Goal: Task Accomplishment & Management: Complete application form

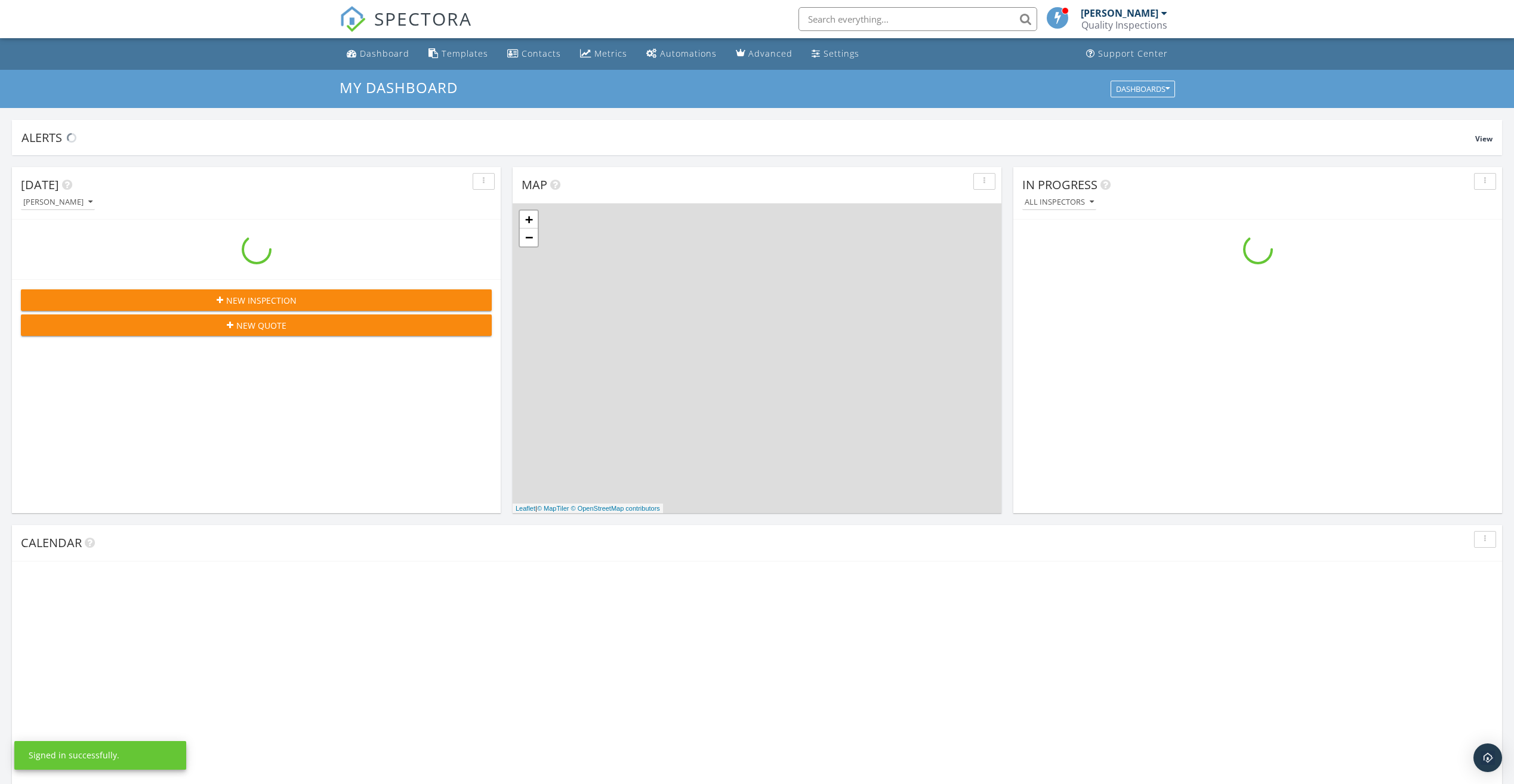
scroll to position [1105, 1532]
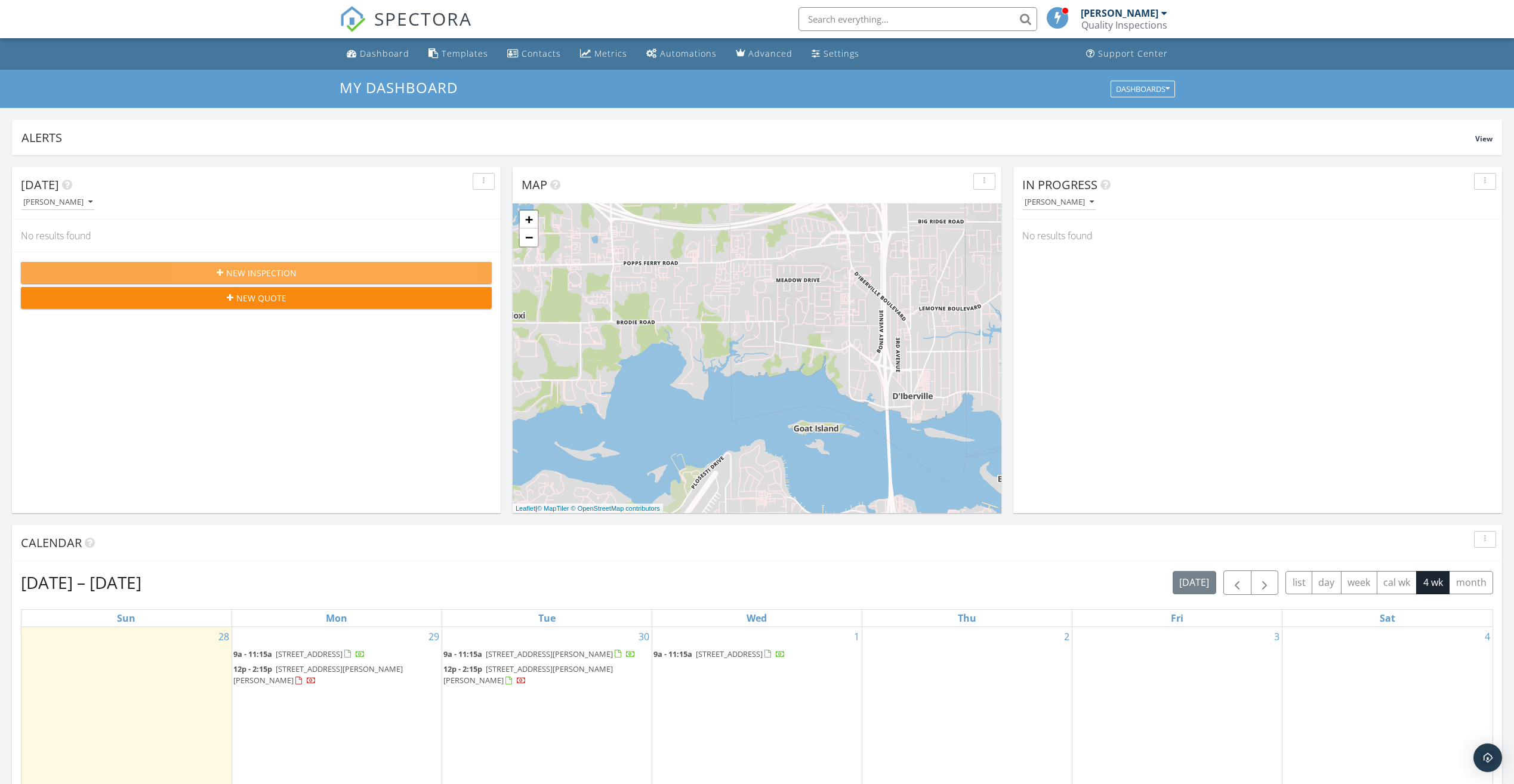
click at [221, 274] on icon "button" at bounding box center [220, 273] width 7 height 9
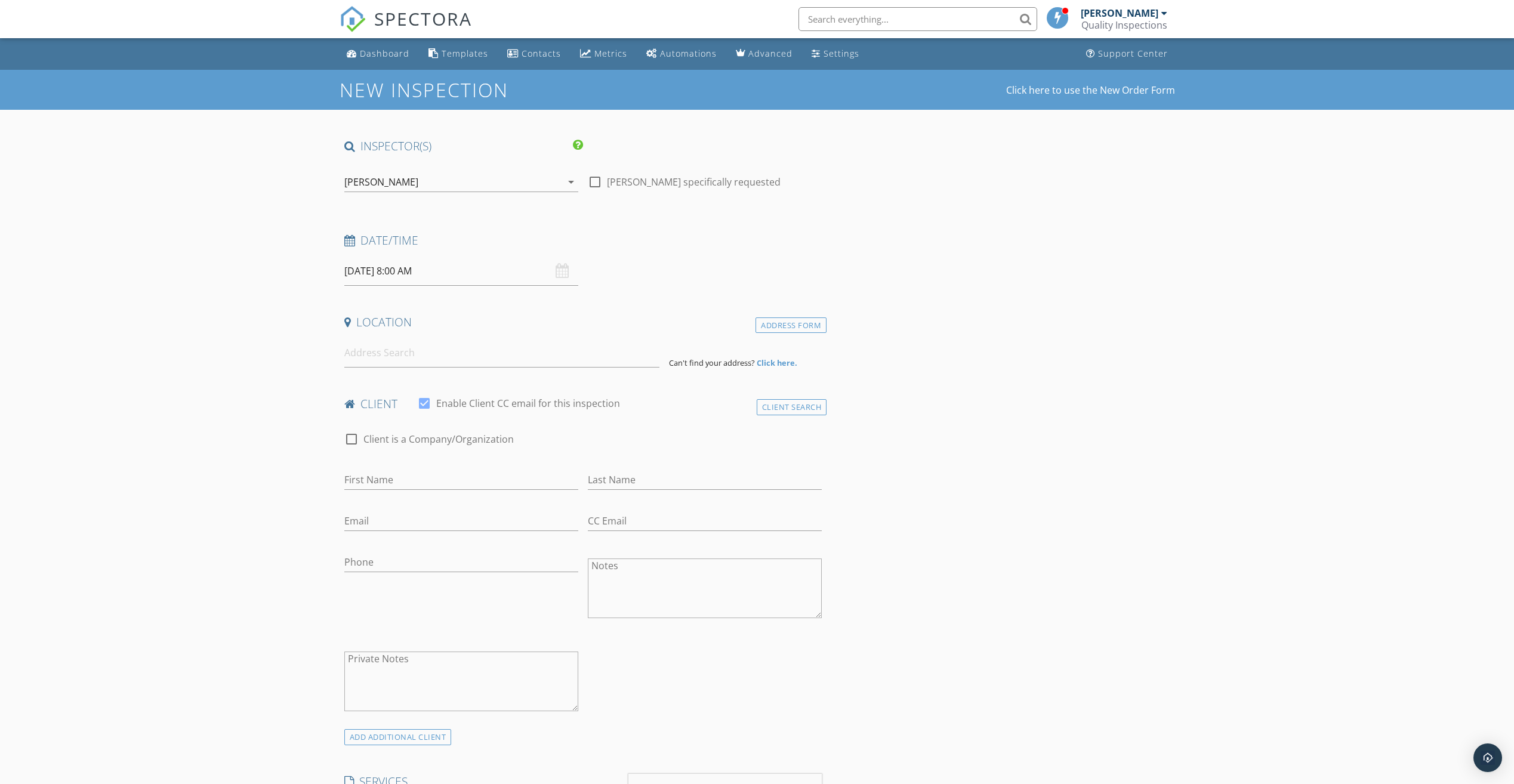
click at [462, 269] on input "09/29/2025 8:00 AM" at bounding box center [462, 271] width 234 height 29
select select "9"
type input "10/02/2025 8:00 AM"
type input "09"
type input "10/02/2025 9:00 AM"
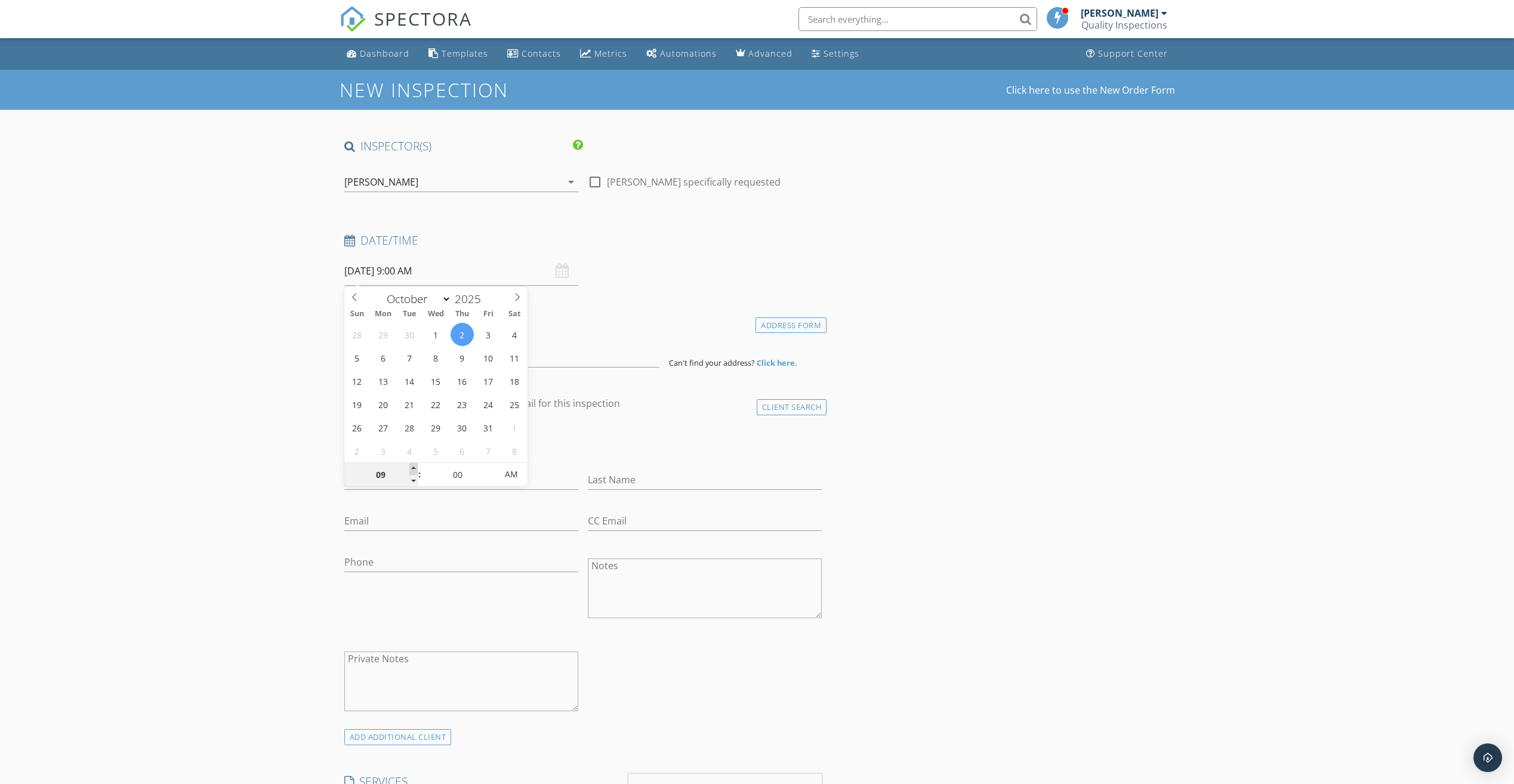
click at [411, 468] on span at bounding box center [413, 469] width 9 height 12
click at [435, 355] on input at bounding box center [502, 352] width 316 height 29
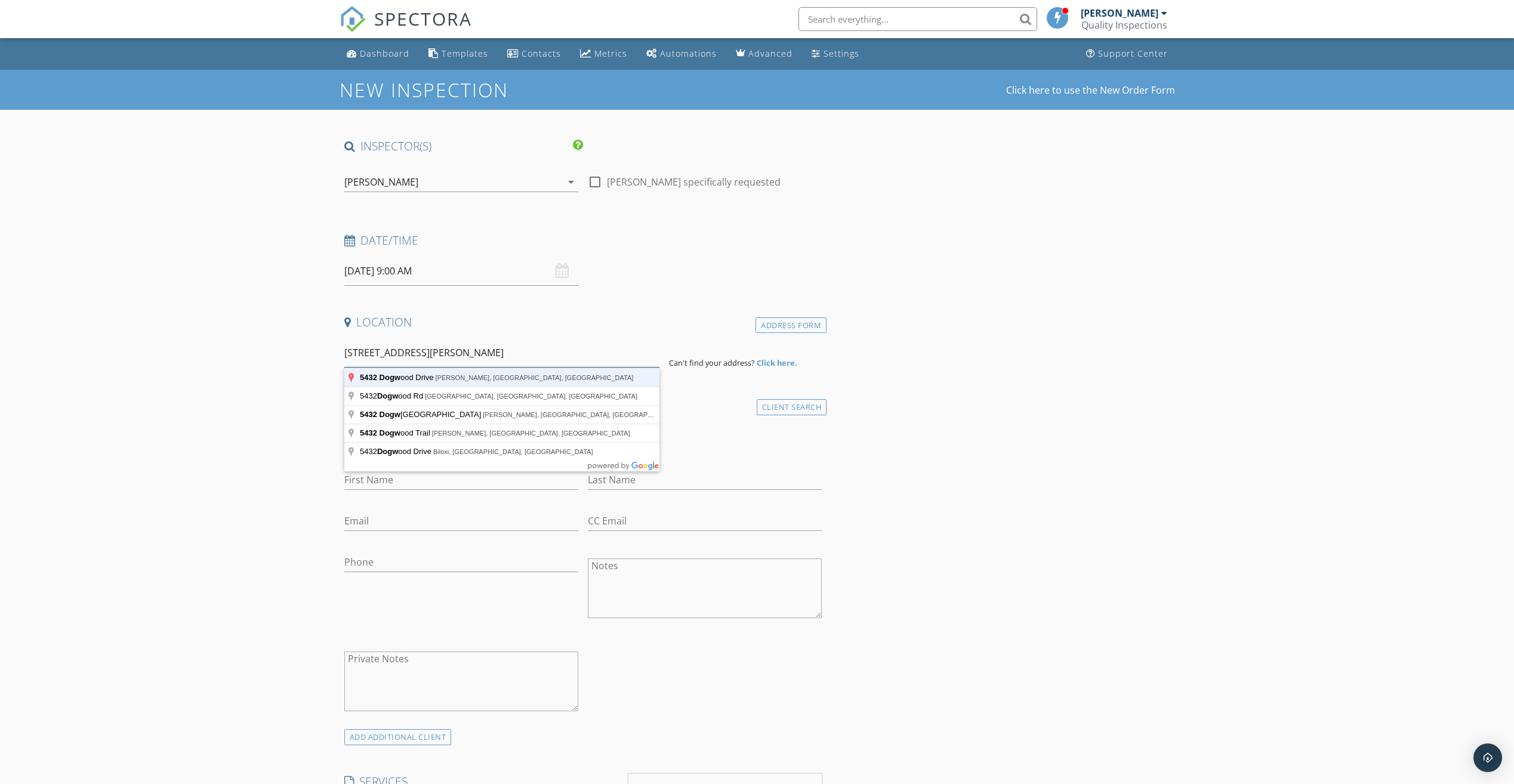
type input "5432 Dogwood Drive, Vancleave, MS, USA"
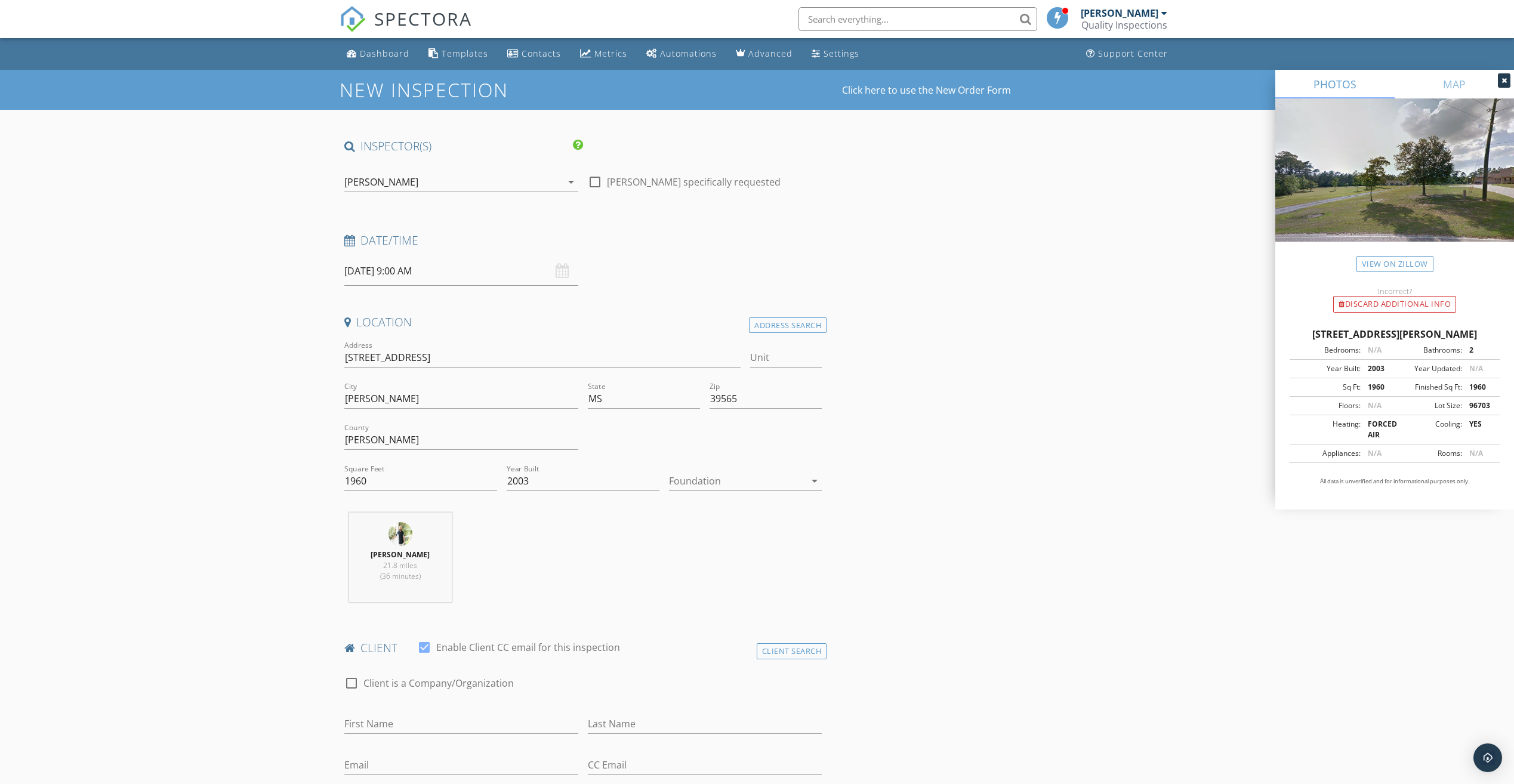
click at [767, 478] on div at bounding box center [737, 481] width 136 height 19
click at [729, 545] on div "Slab" at bounding box center [745, 543] width 134 height 14
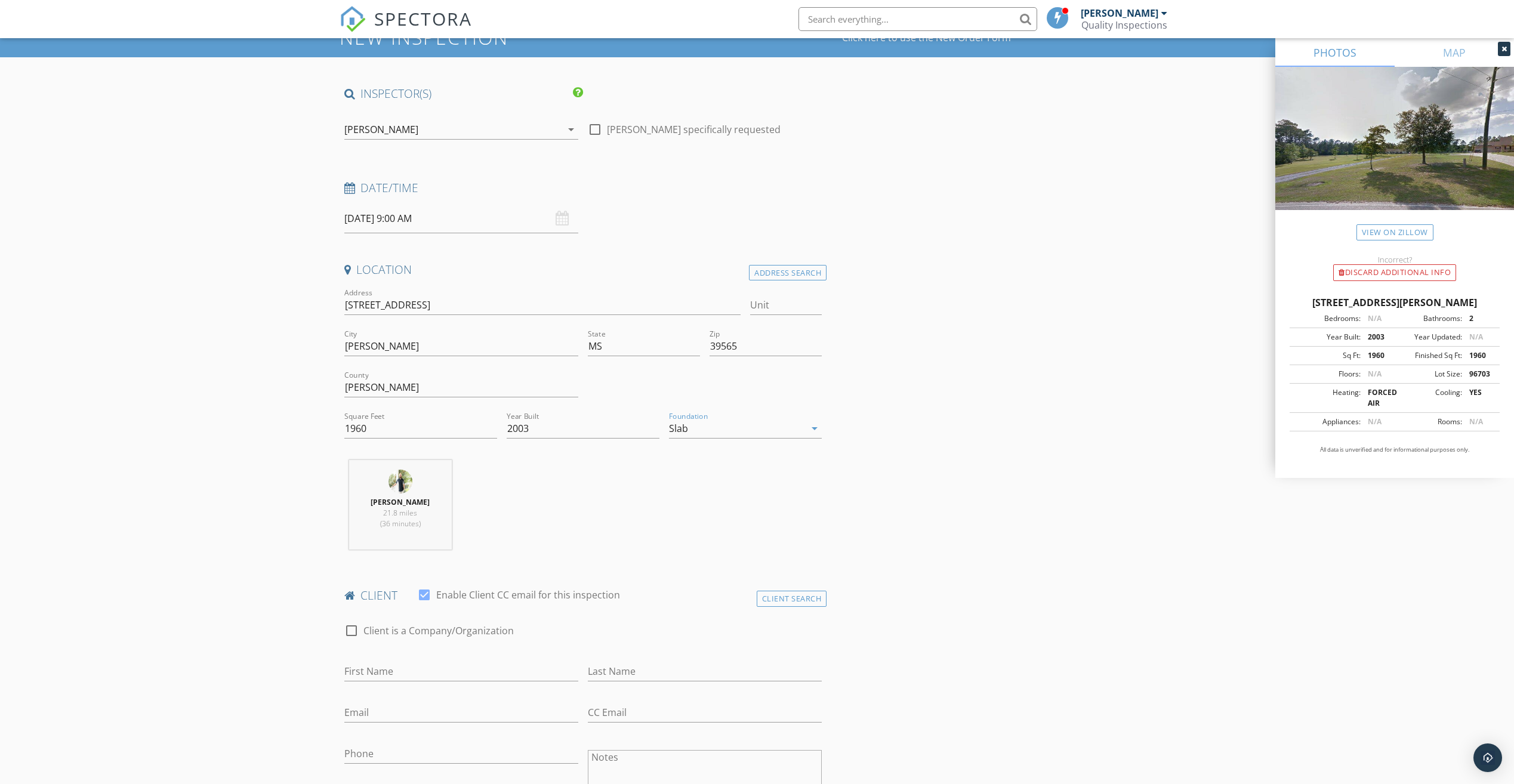
scroll to position [298, 0]
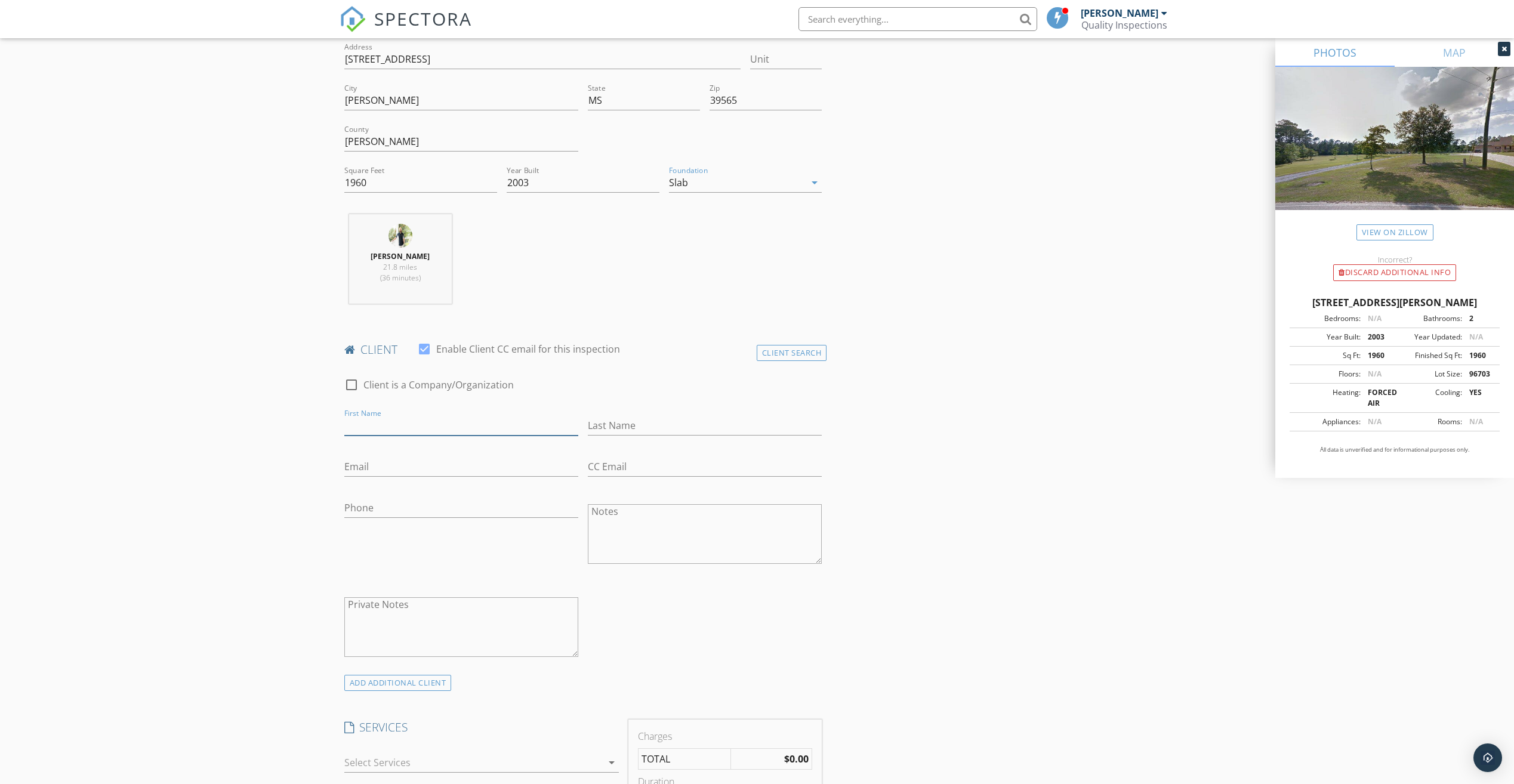
click at [430, 416] on input "First Name" at bounding box center [462, 426] width 234 height 20
click at [415, 472] on input "Email" at bounding box center [462, 467] width 234 height 20
type input "nicklostisland@gmail.com"
type input "228-280-9123"
click at [409, 424] on input "First Name" at bounding box center [462, 426] width 234 height 20
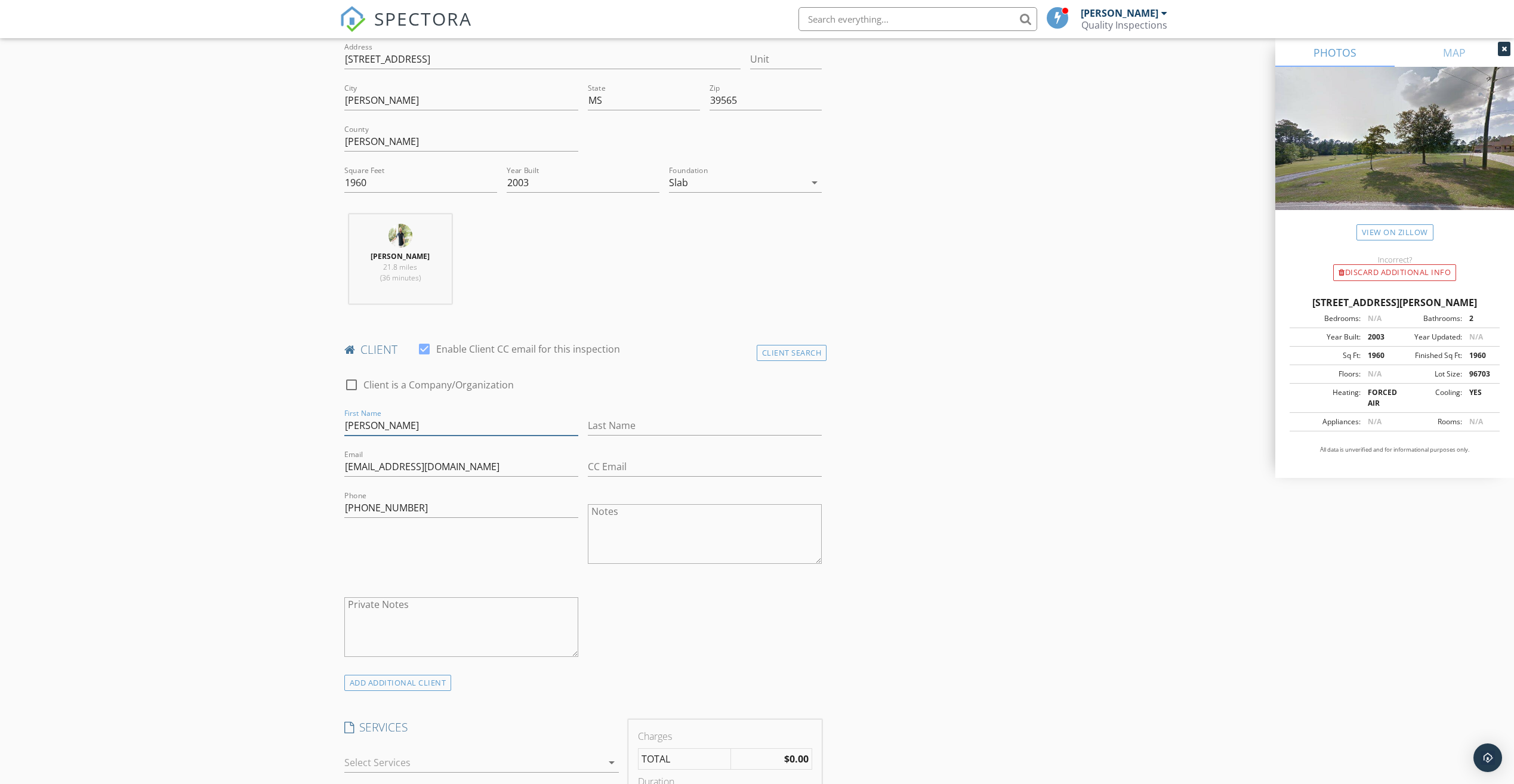
type input "Nick"
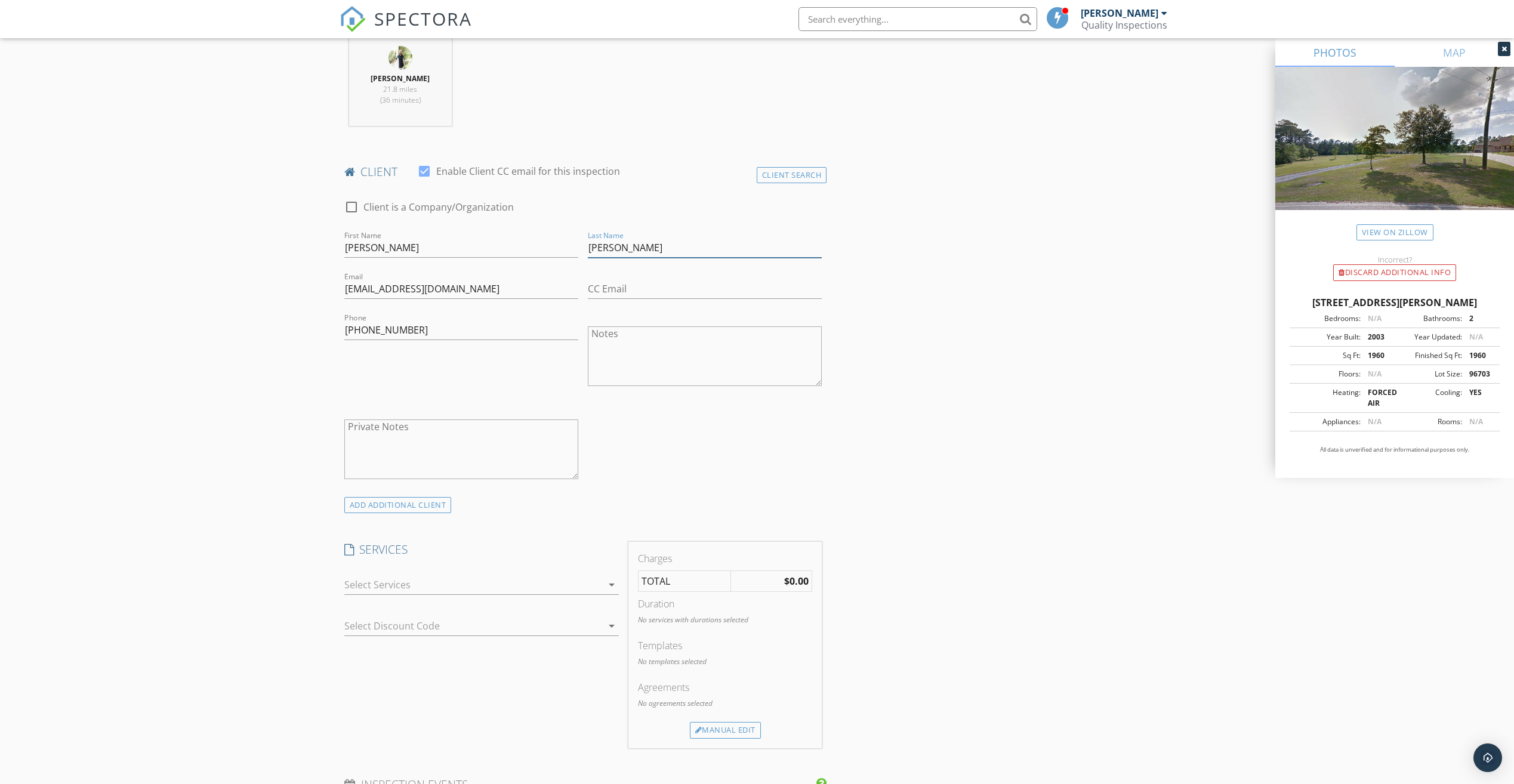
scroll to position [477, 0]
type input "Barnes"
click at [423, 581] on div at bounding box center [473, 584] width 258 height 19
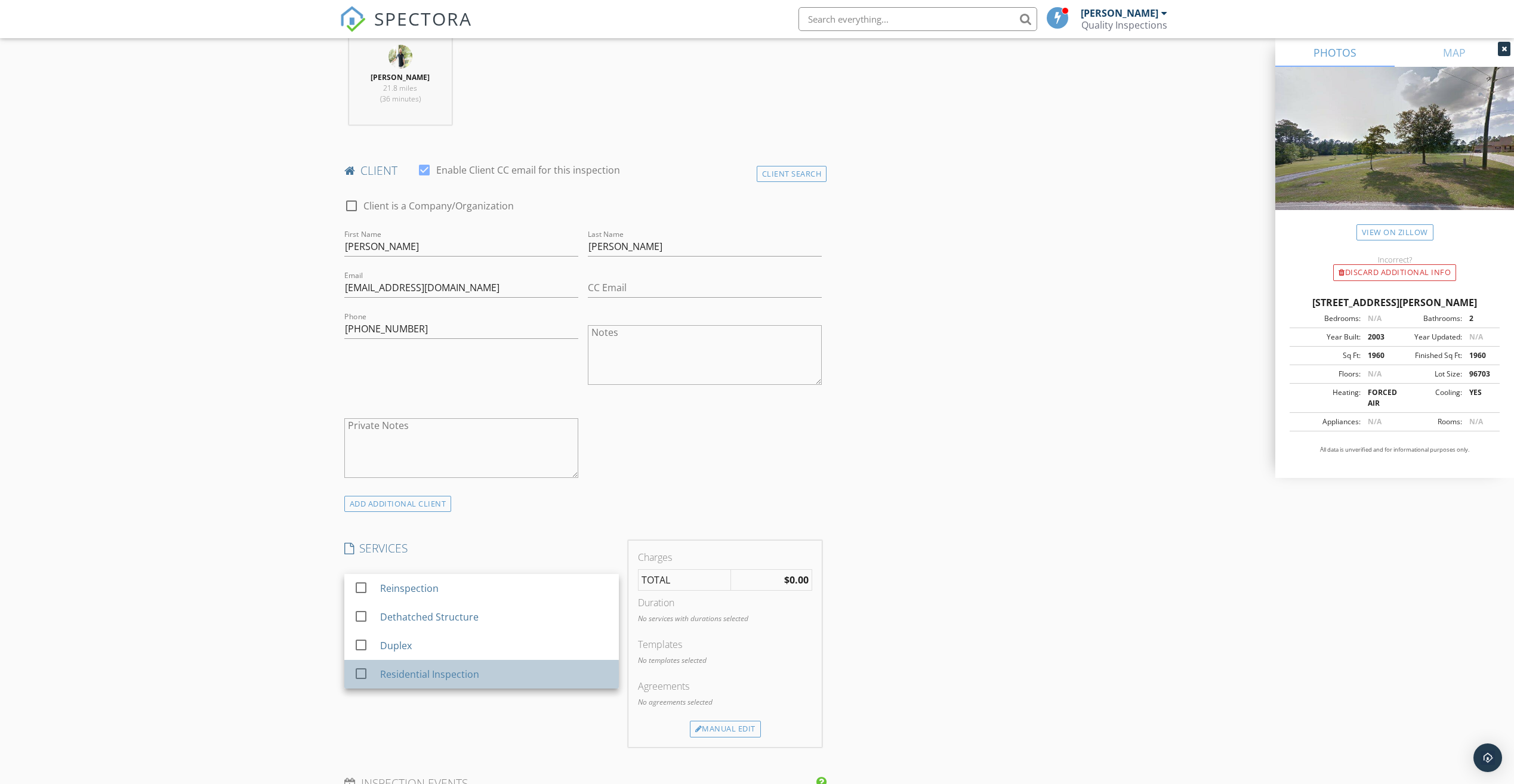
drag, startPoint x: 399, startPoint y: 670, endPoint x: 385, endPoint y: 668, distance: 14.1
click at [398, 670] on div "Residential Inspection" at bounding box center [428, 674] width 99 height 14
drag, startPoint x: 156, startPoint y: 639, endPoint x: 163, endPoint y: 633, distance: 9.2
click at [156, 639] on div "New Inspection Click here to use the New Order Form INSPECTOR(S) check_box Tyle…" at bounding box center [757, 675] width 1514 height 2165
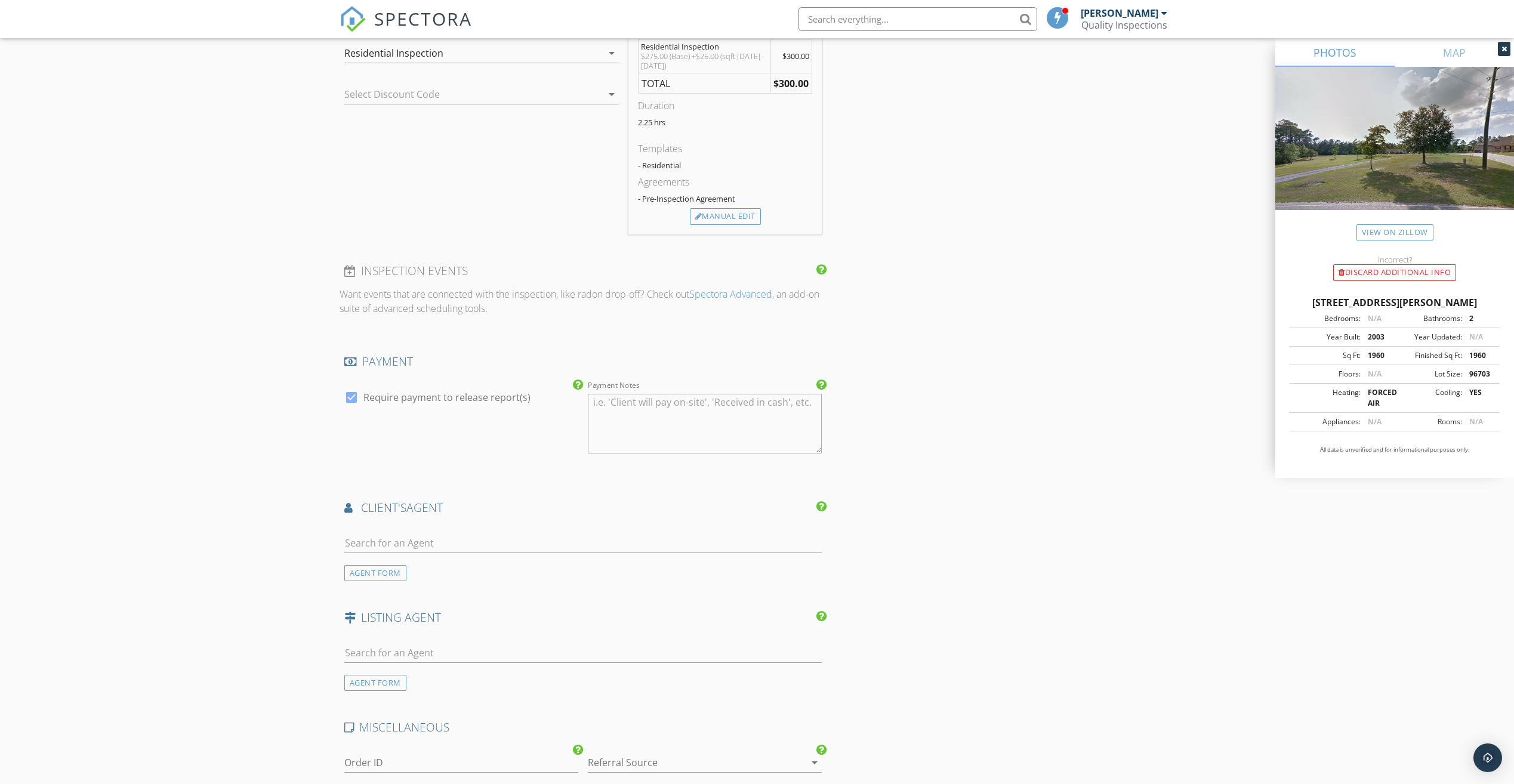
scroll to position [1015, 0]
click at [480, 541] on input "text" at bounding box center [583, 537] width 478 height 20
type input "megan"
click at [424, 600] on div "Megan Bryant" at bounding box center [415, 596] width 74 height 14
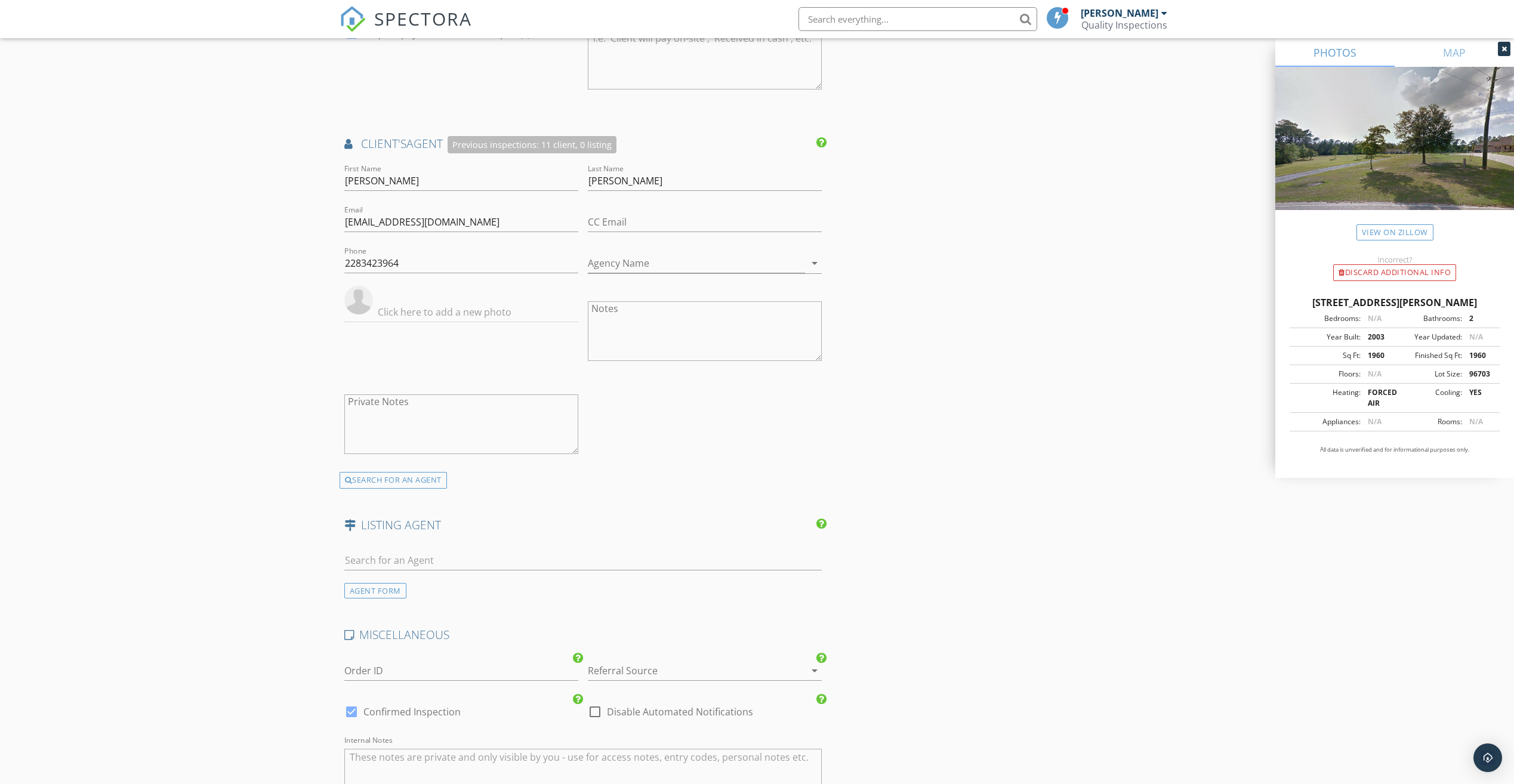
scroll to position [1372, 0]
click at [456, 552] on input "text" at bounding box center [583, 560] width 478 height 20
type input "lott"
click at [413, 585] on div "Jody Lott" at bounding box center [415, 586] width 74 height 14
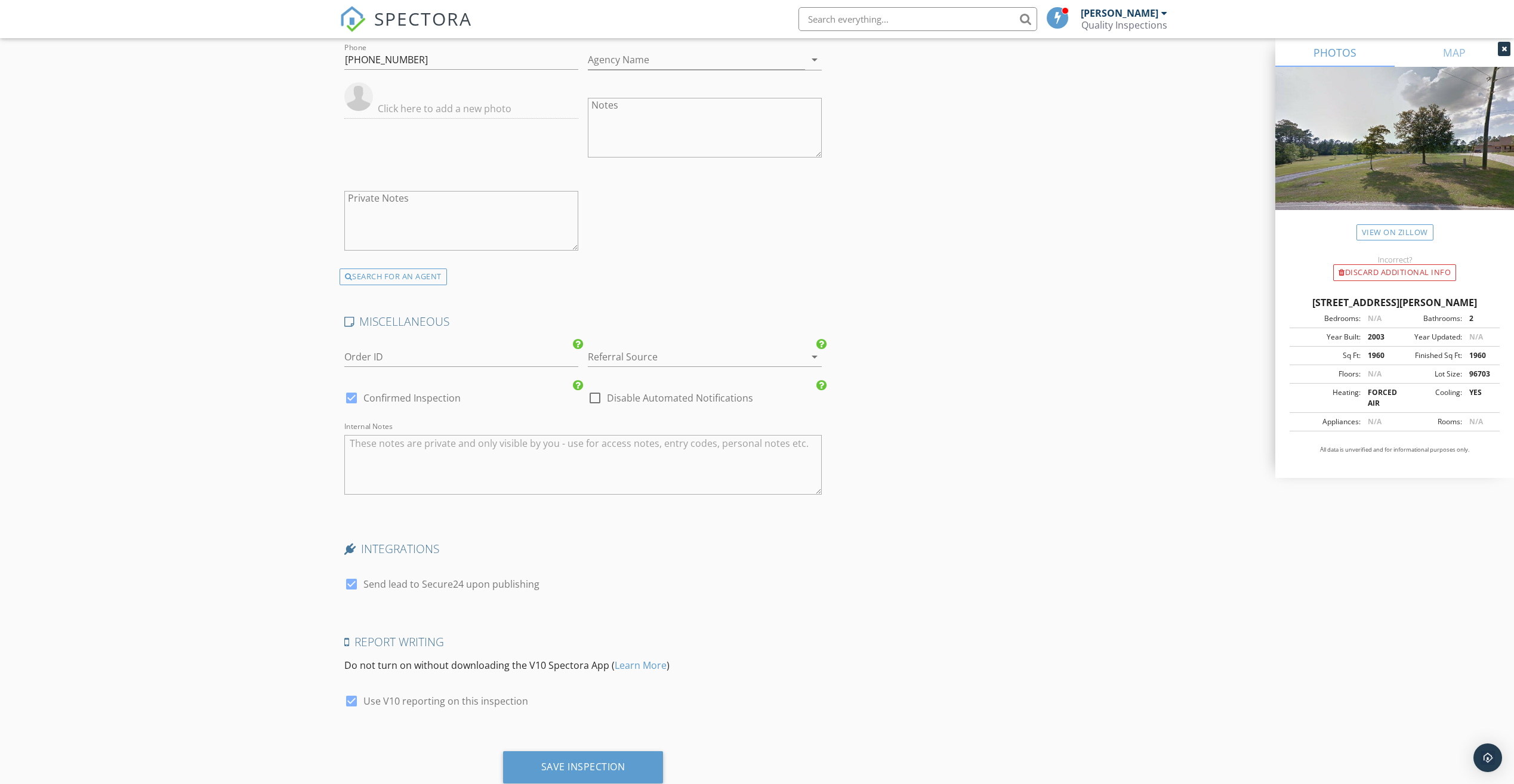
scroll to position [1995, 0]
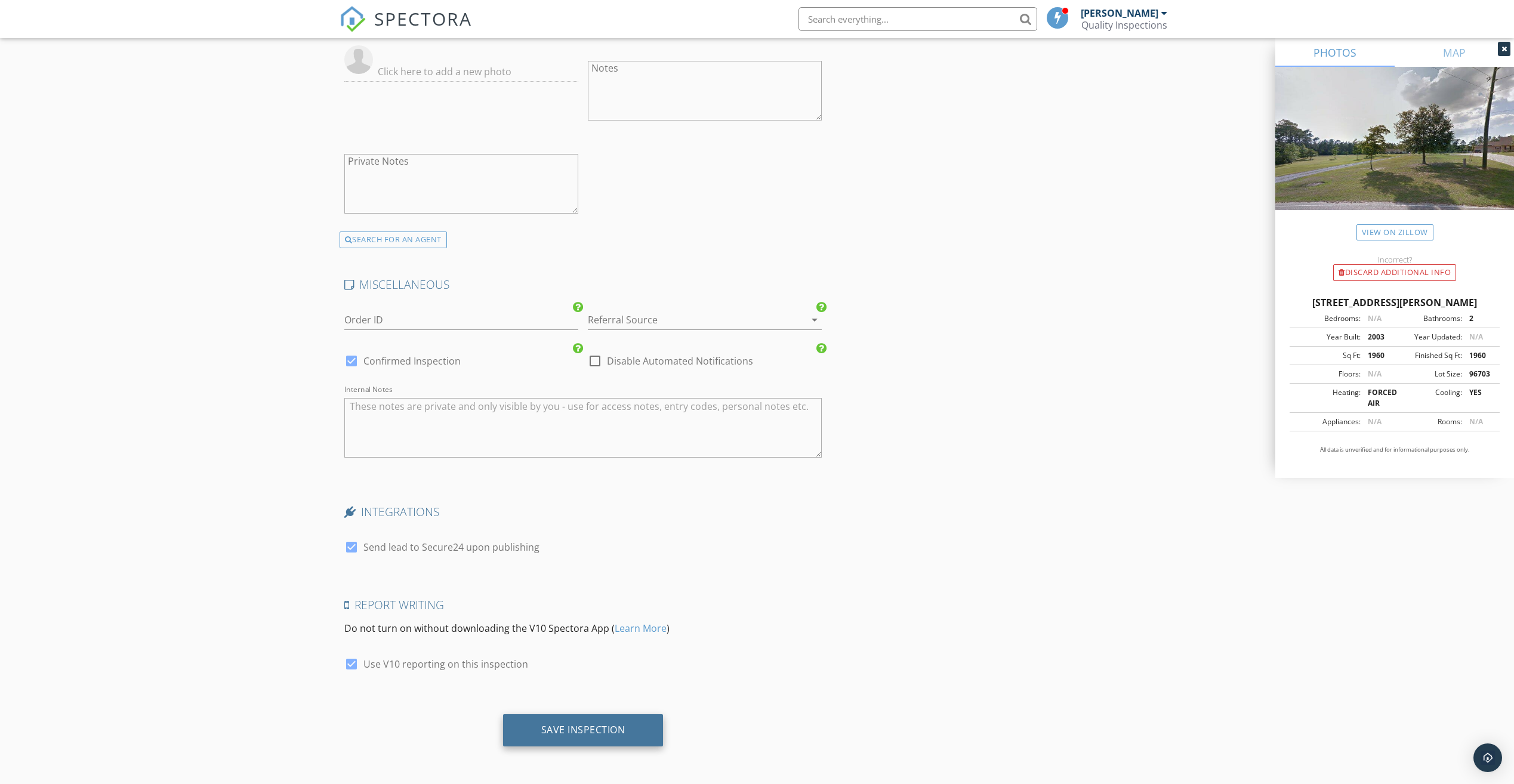
click at [612, 732] on div "Save Inspection" at bounding box center [583, 730] width 84 height 12
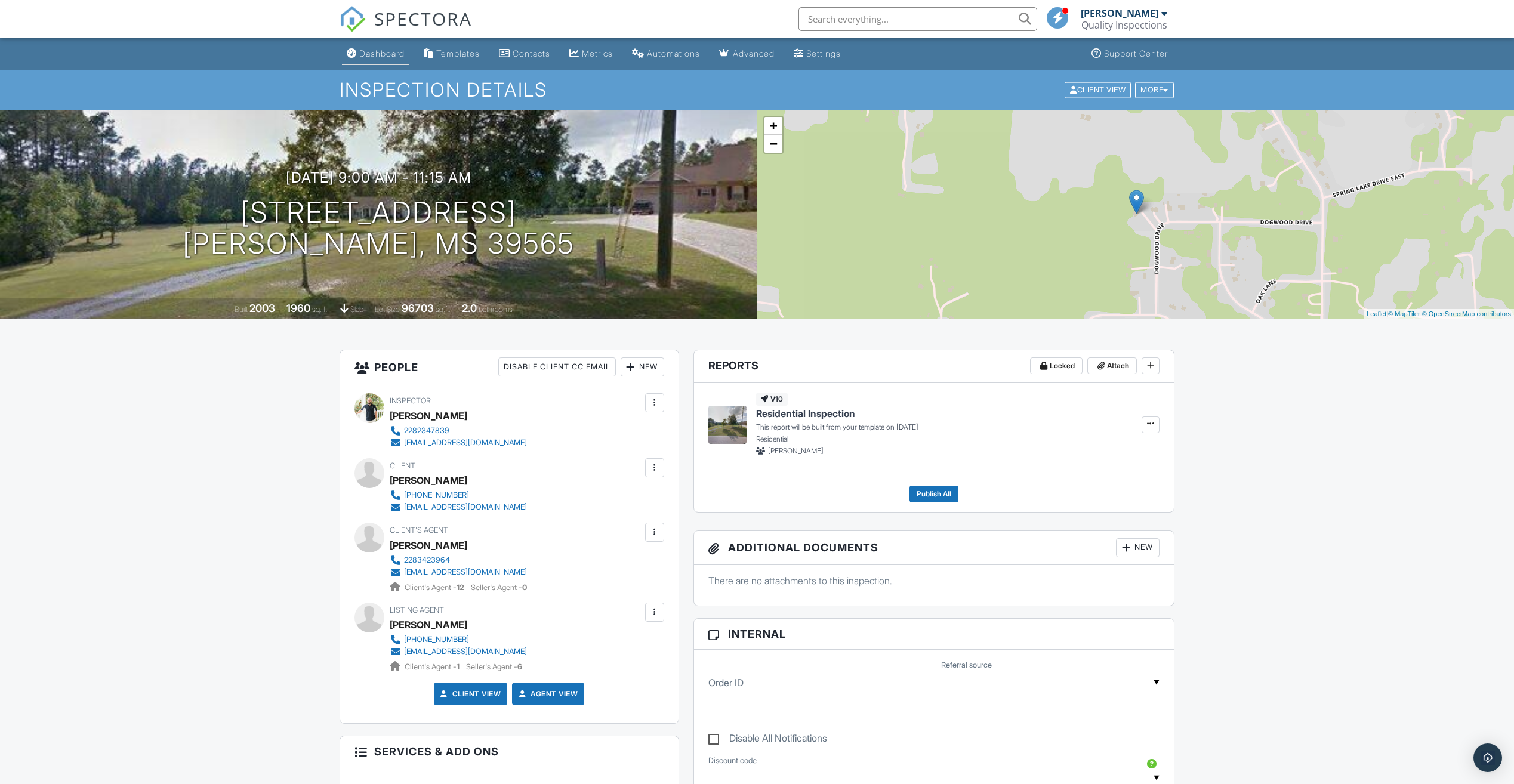
click at [391, 50] on div "Dashboard" at bounding box center [382, 53] width 45 height 10
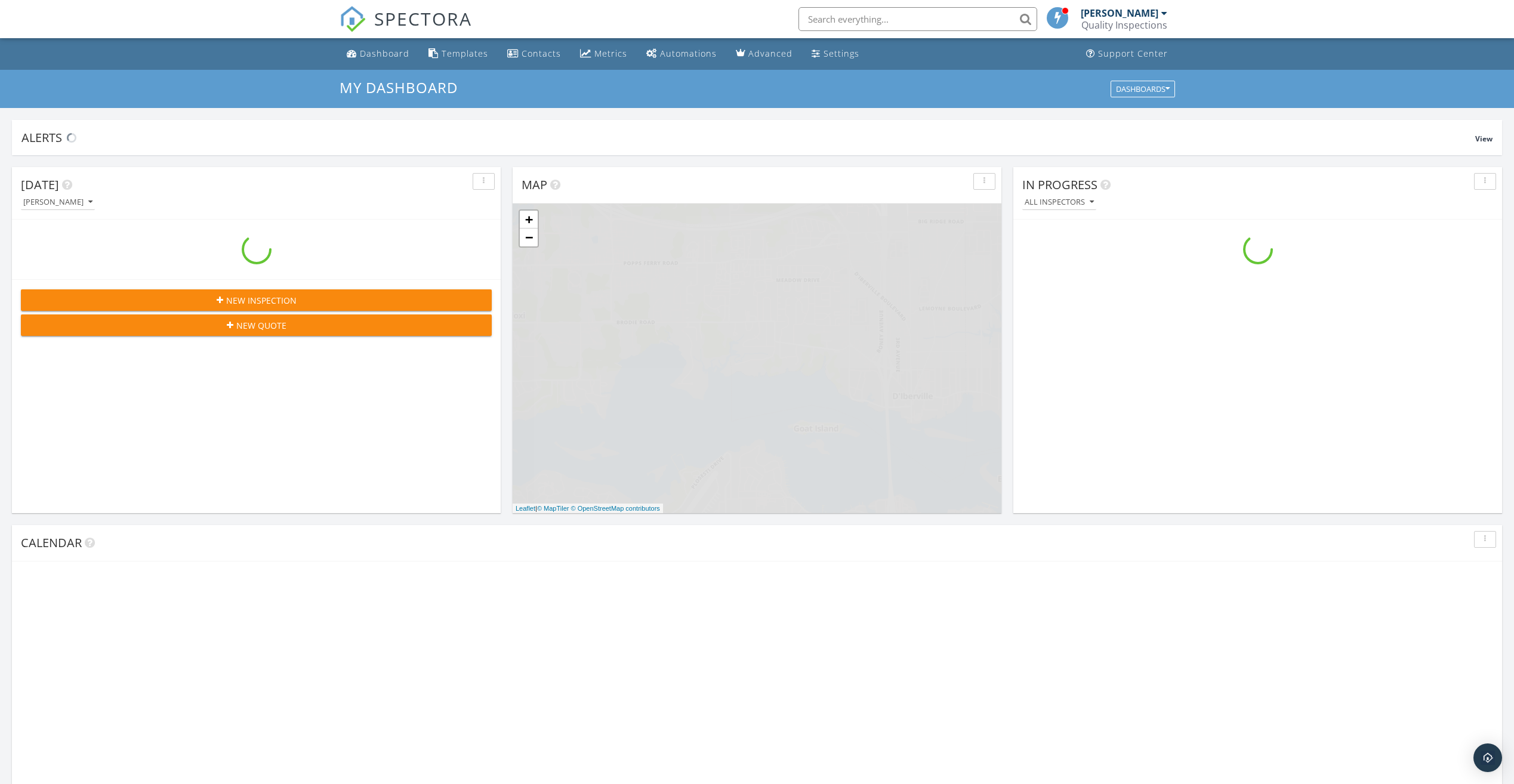
scroll to position [1105, 1532]
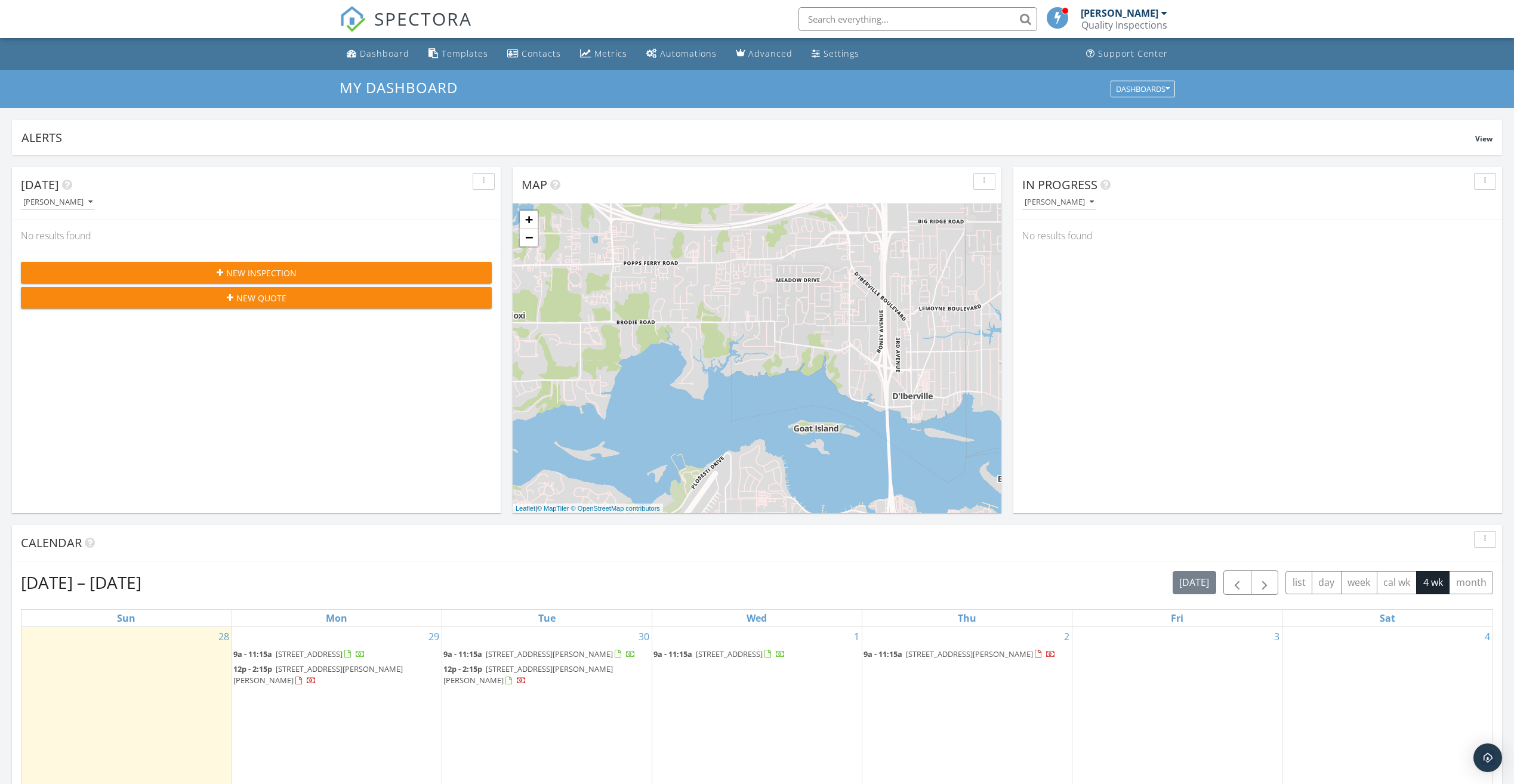
click at [258, 271] on span "New Inspection" at bounding box center [261, 273] width 71 height 12
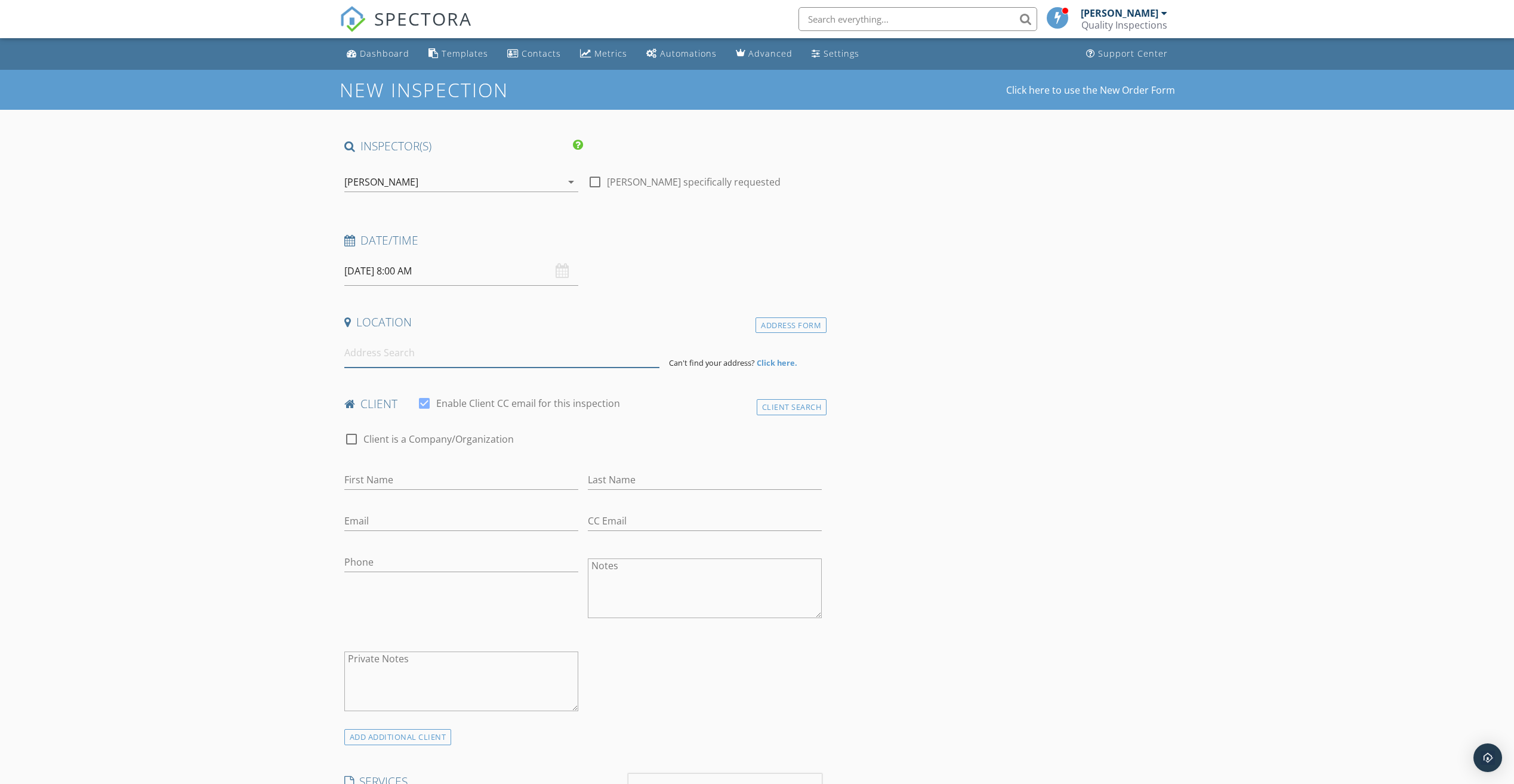
click at [424, 354] on input at bounding box center [502, 352] width 316 height 29
type input "[STREET_ADDRESS]"
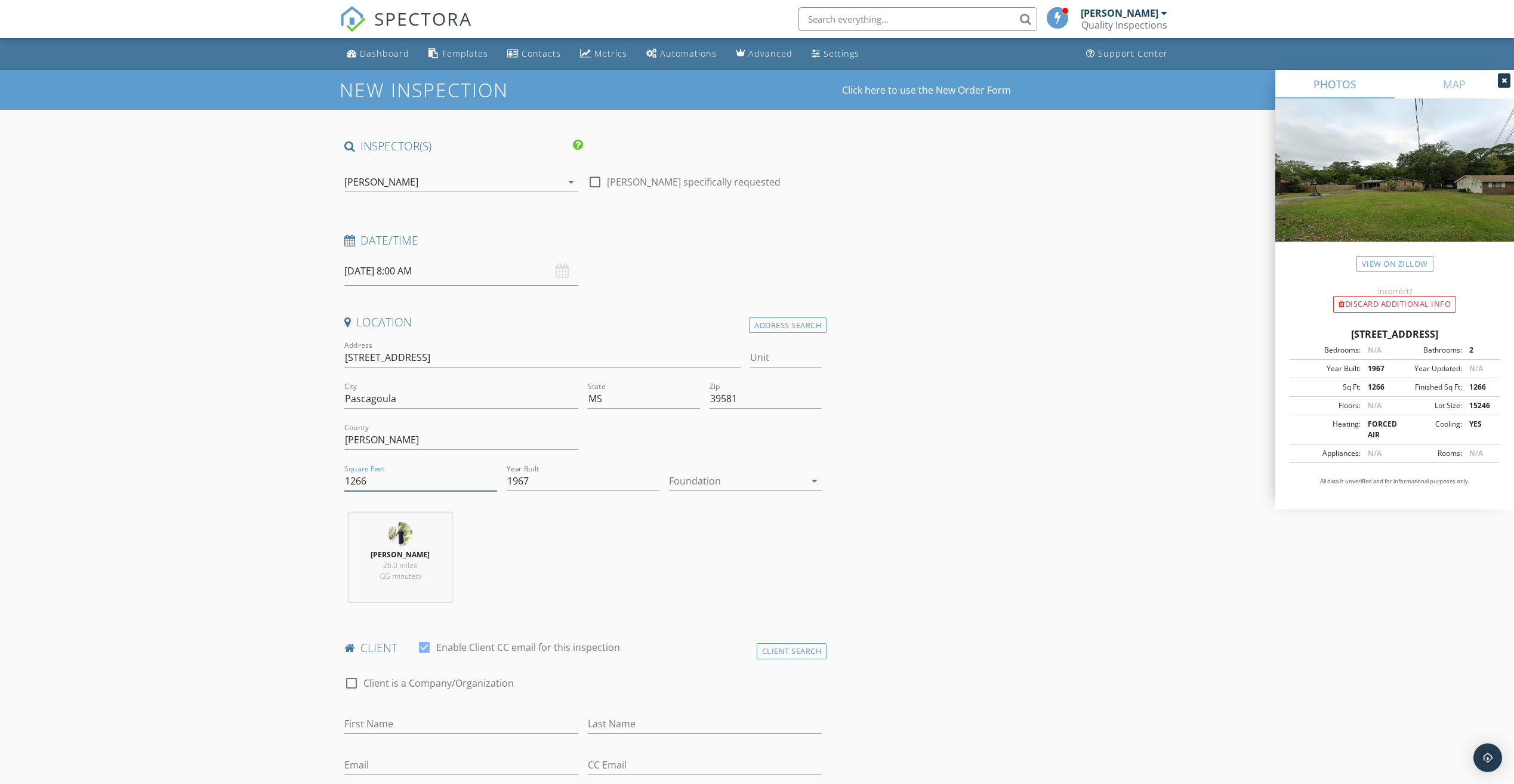
drag, startPoint x: 394, startPoint y: 490, endPoint x: 212, endPoint y: 464, distance: 183.8
type input "1660"
click at [719, 484] on div at bounding box center [737, 481] width 136 height 19
click at [733, 556] on div "Slab" at bounding box center [745, 543] width 134 height 29
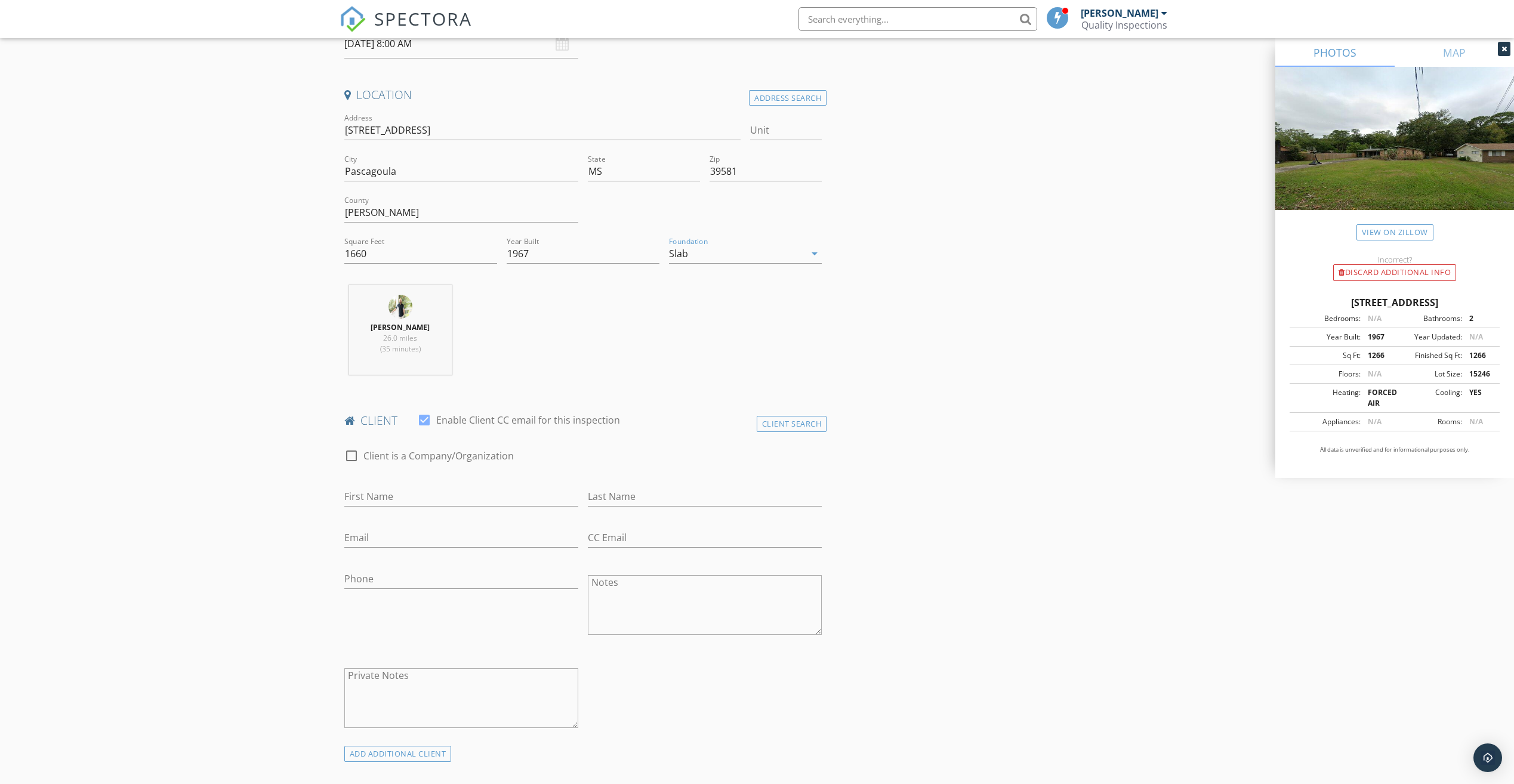
scroll to position [239, 0]
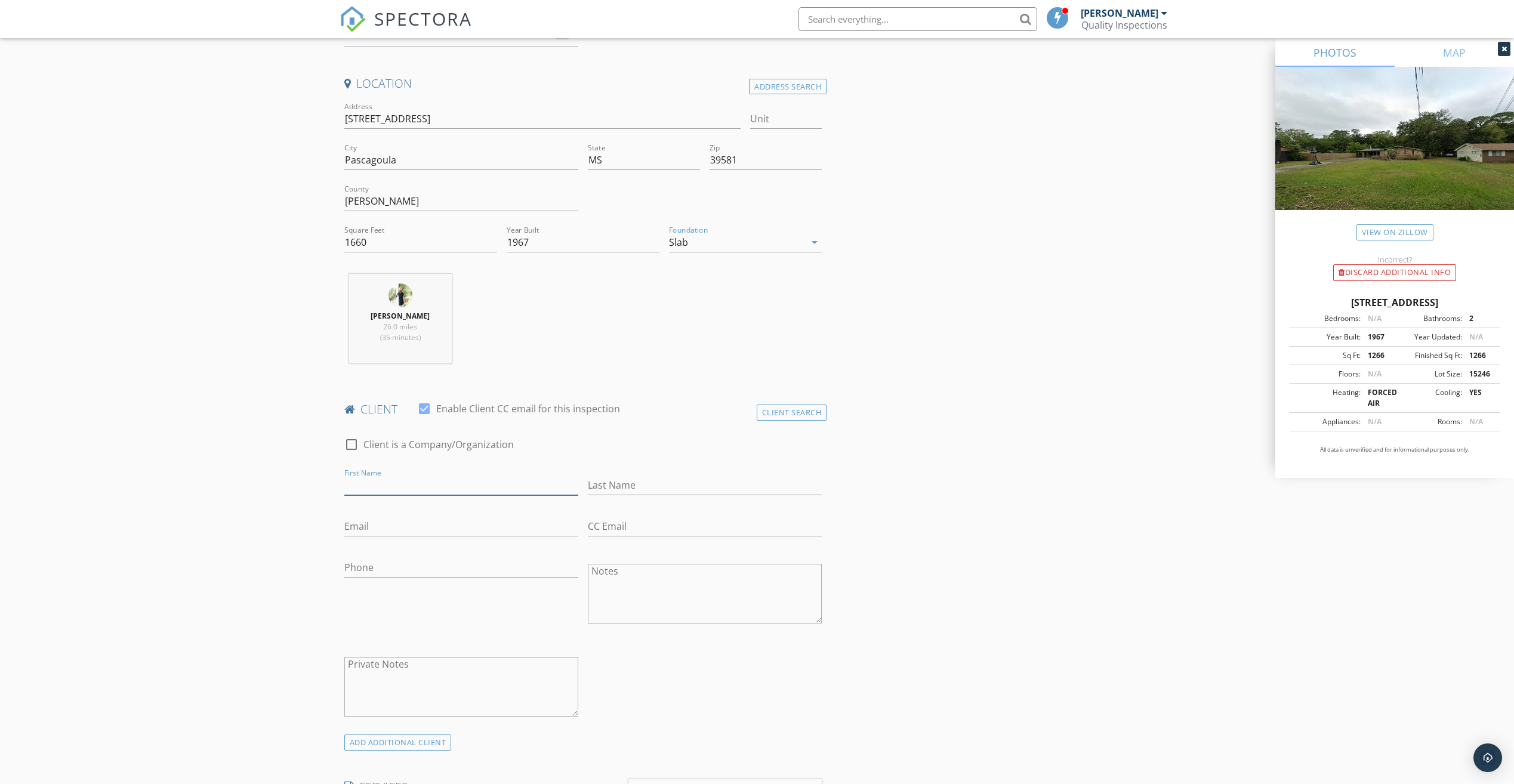
click at [450, 482] on input "First Name" at bounding box center [462, 485] width 234 height 20
type input "Tori"
type input "[PERSON_NAME]"
type input "[EMAIL_ADDRESS][DOMAIN_NAME]"
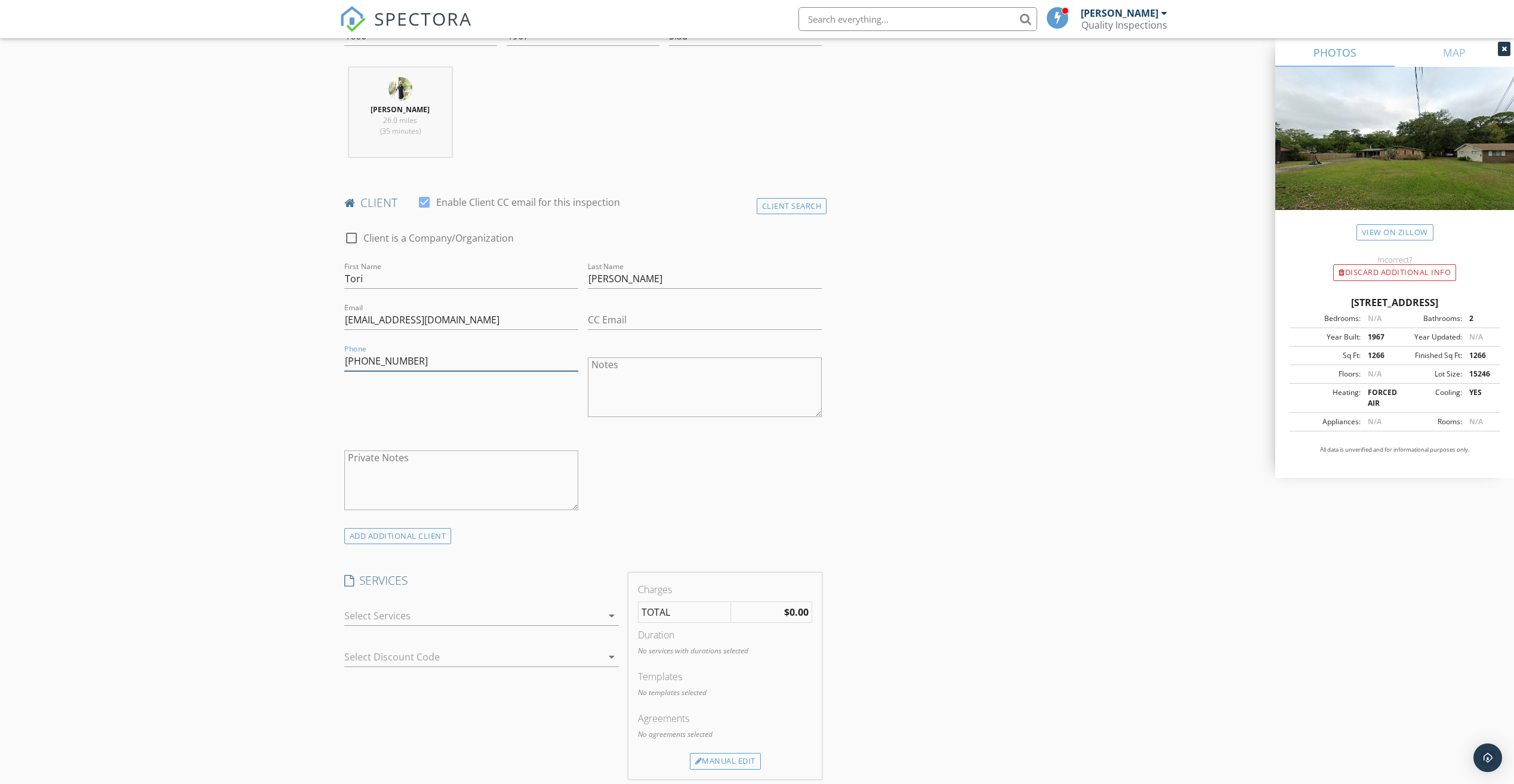
scroll to position [477, 0]
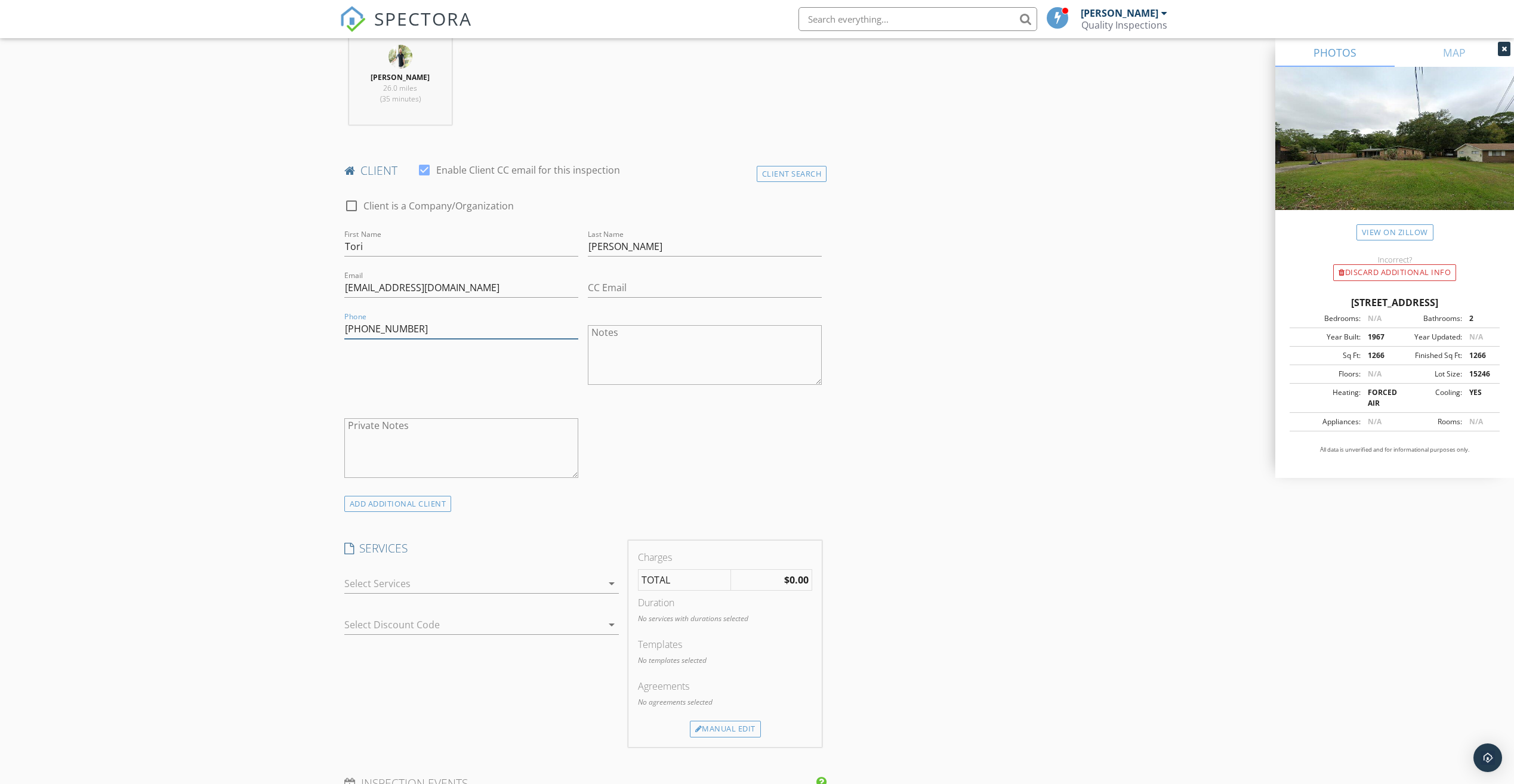
type input "[PHONE_NUMBER]"
click at [444, 575] on div at bounding box center [473, 584] width 258 height 19
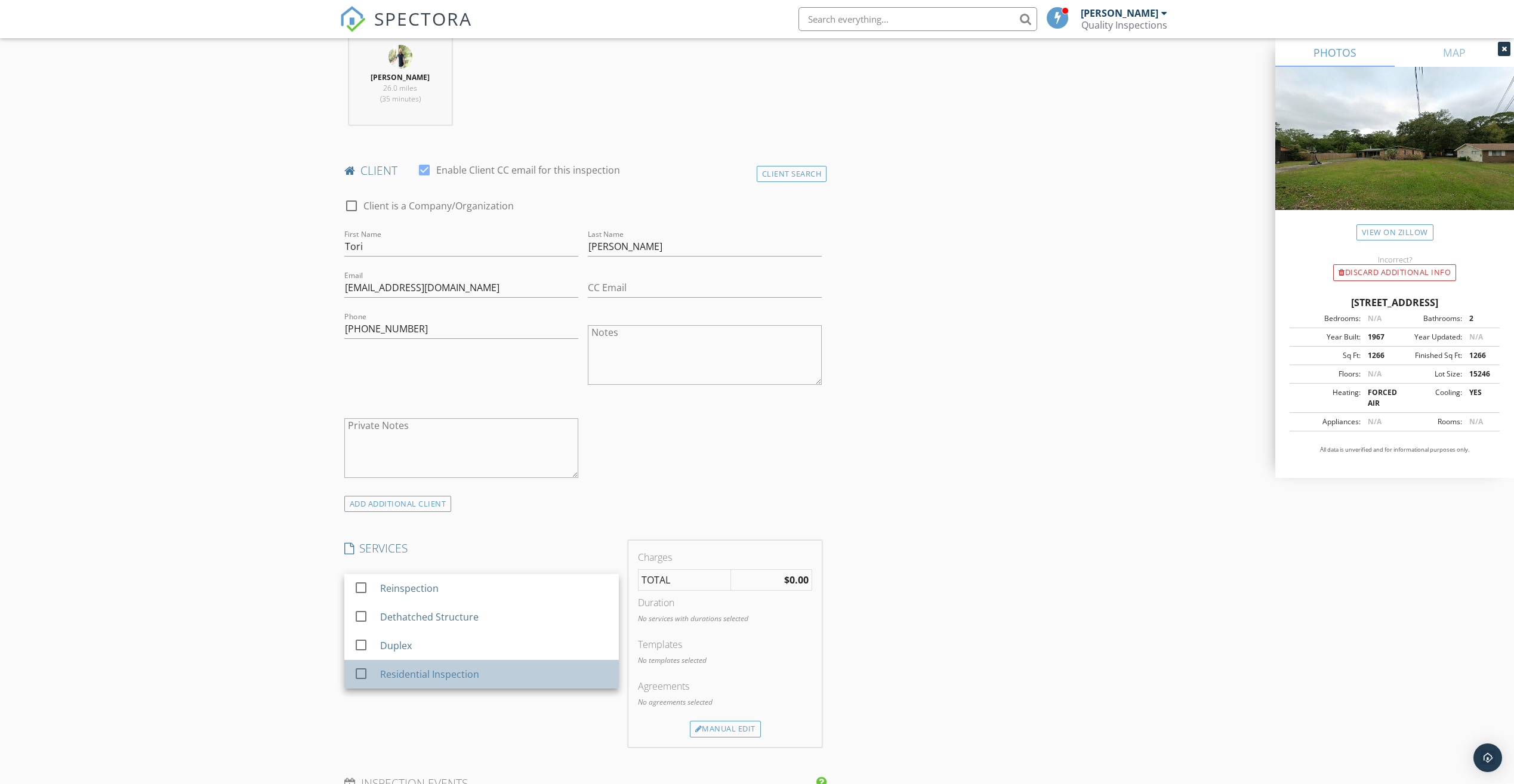
click at [426, 681] on div "Residential Inspection" at bounding box center [428, 674] width 99 height 14
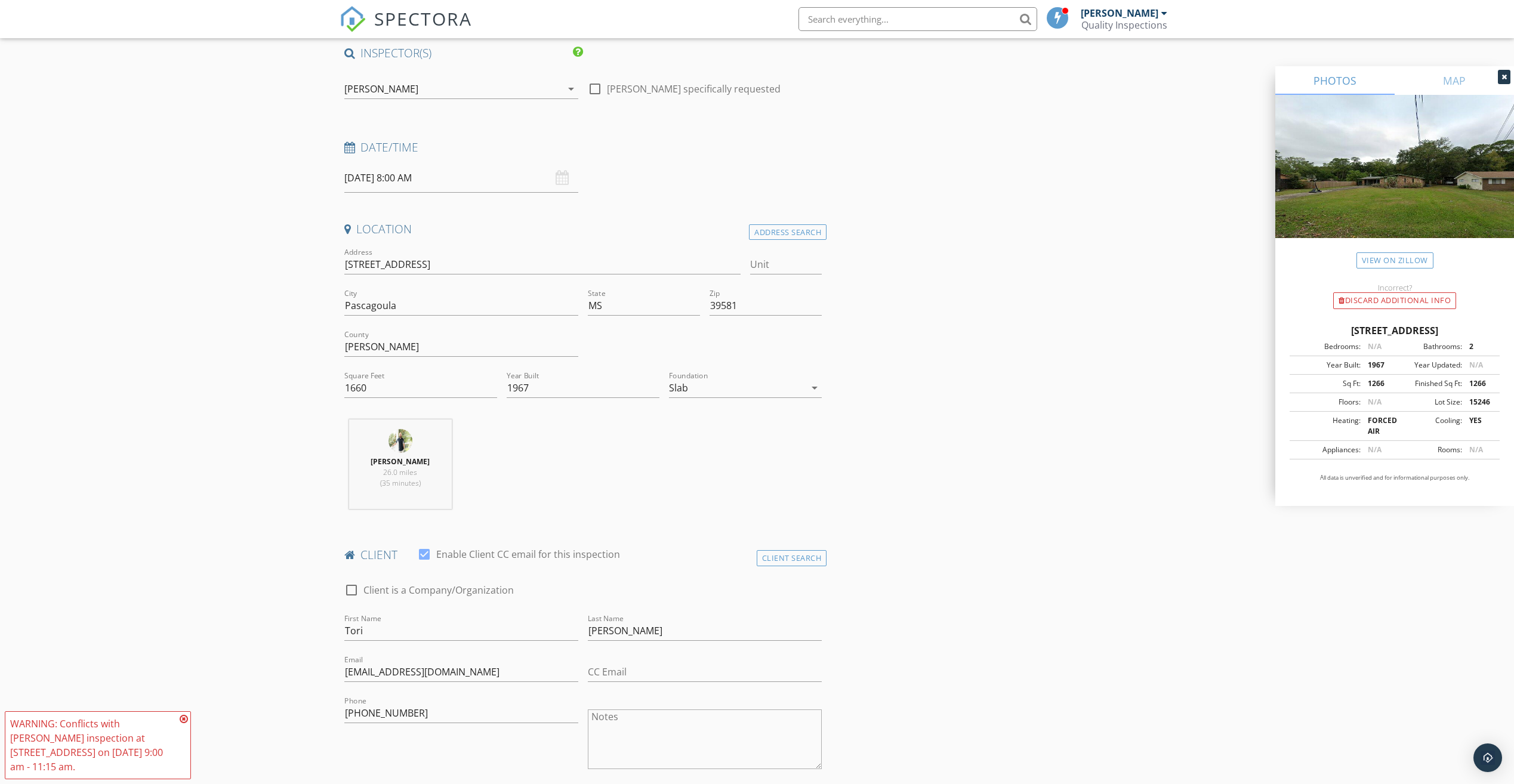
scroll to position [0, 0]
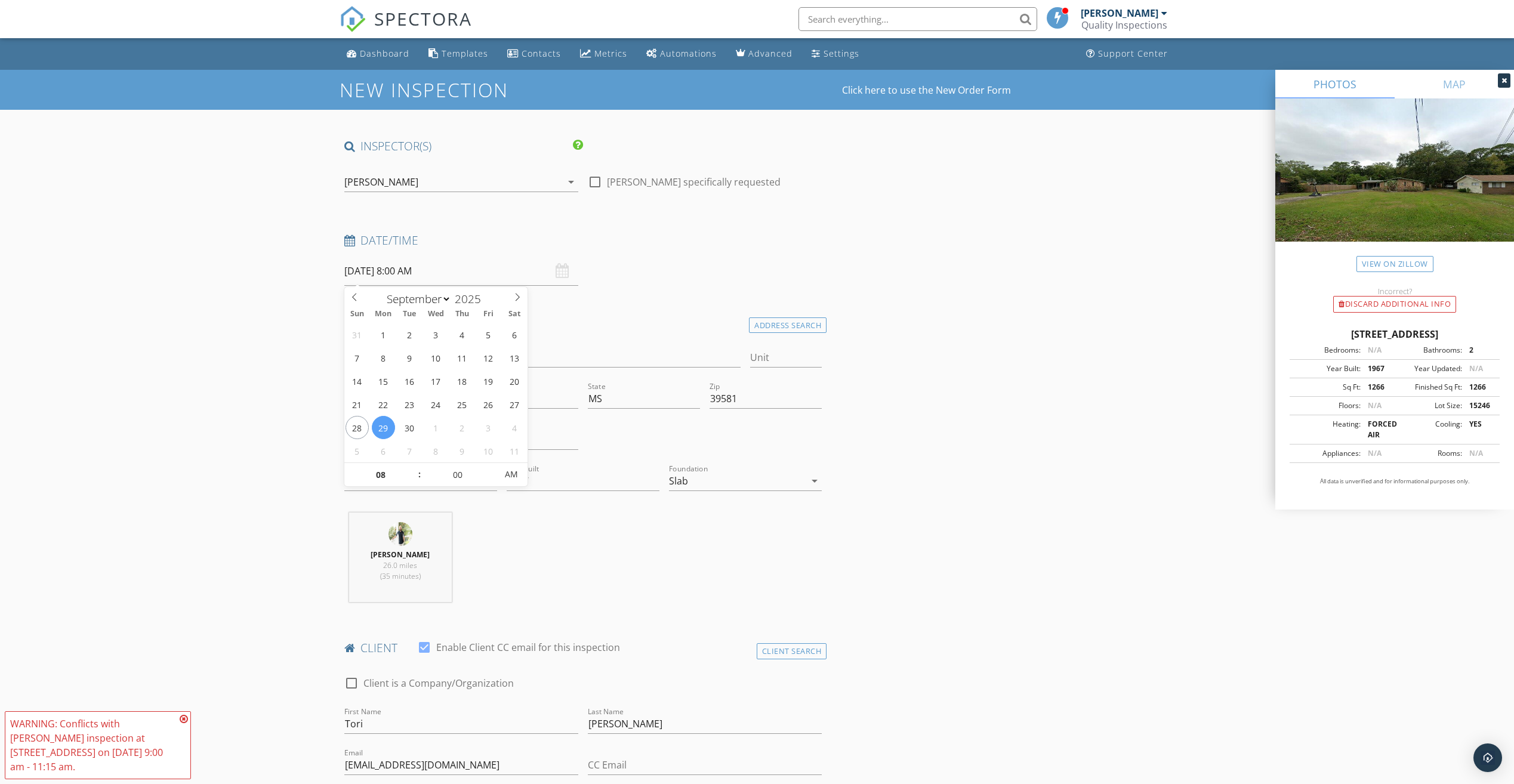
click at [473, 274] on input "09/29/2025 8:00 AM" at bounding box center [462, 271] width 234 height 29
select select "9"
type input "10/02/2025 8:00 AM"
type input "09"
type input "10/02/2025 9:00 AM"
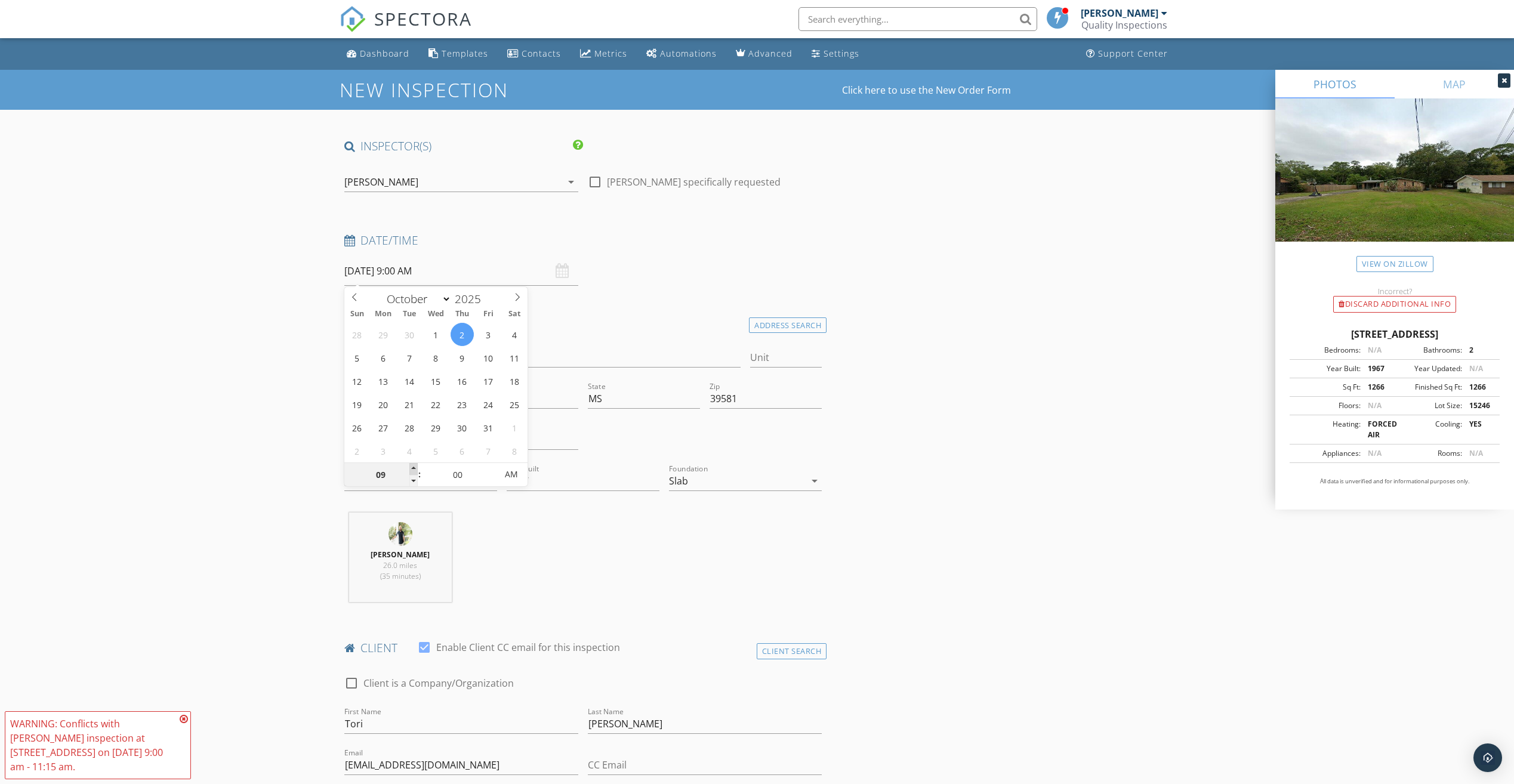
click at [412, 467] on span at bounding box center [413, 469] width 9 height 12
type input "10"
type input "10/02/2025 10:00 AM"
click at [412, 467] on span at bounding box center [413, 469] width 9 height 12
type input "11"
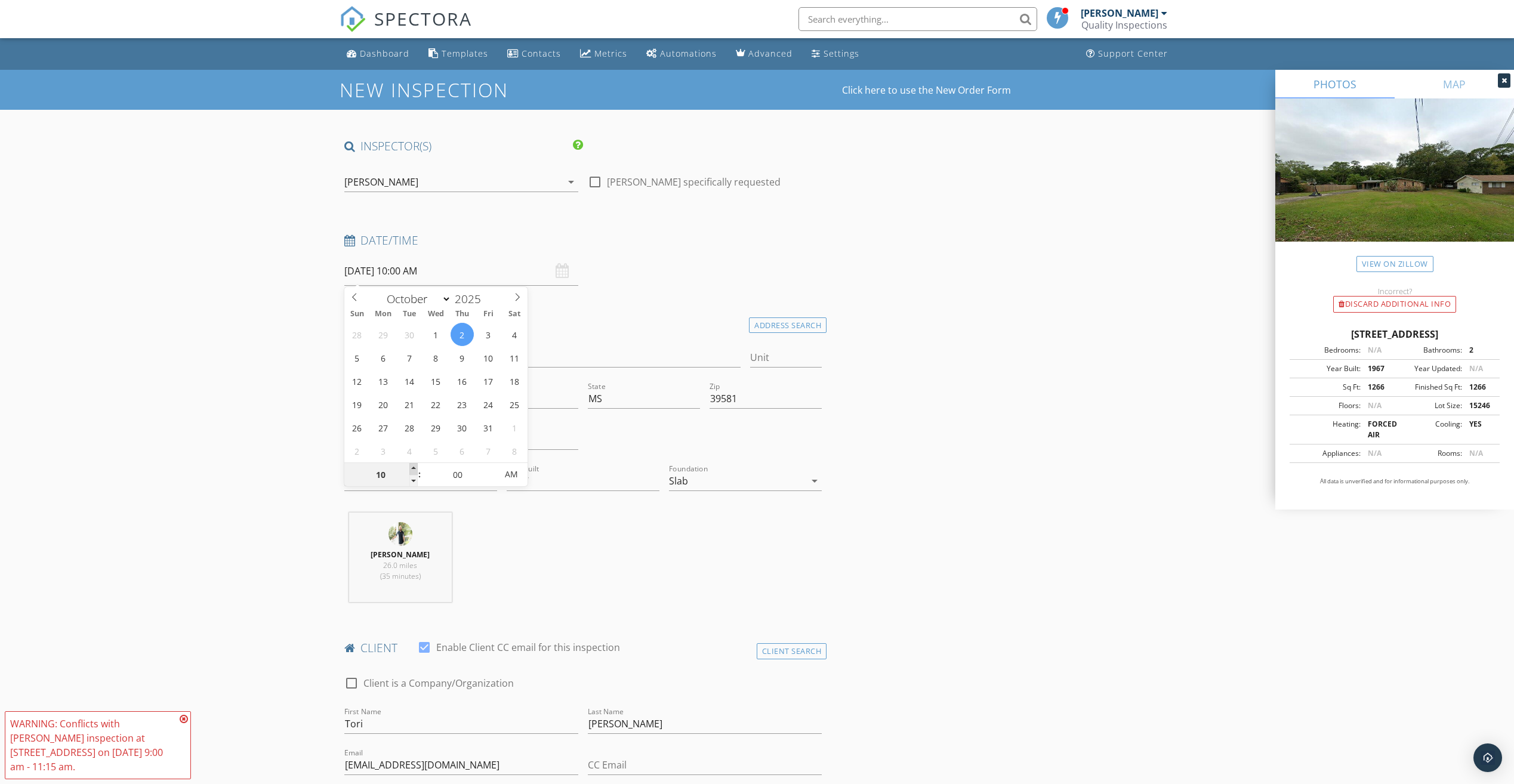
type input "10/02/2025 11:00 AM"
click at [412, 467] on span at bounding box center [413, 469] width 9 height 12
type input "12"
type input "[DATE] 12:00 PM"
click at [412, 467] on span at bounding box center [413, 469] width 9 height 12
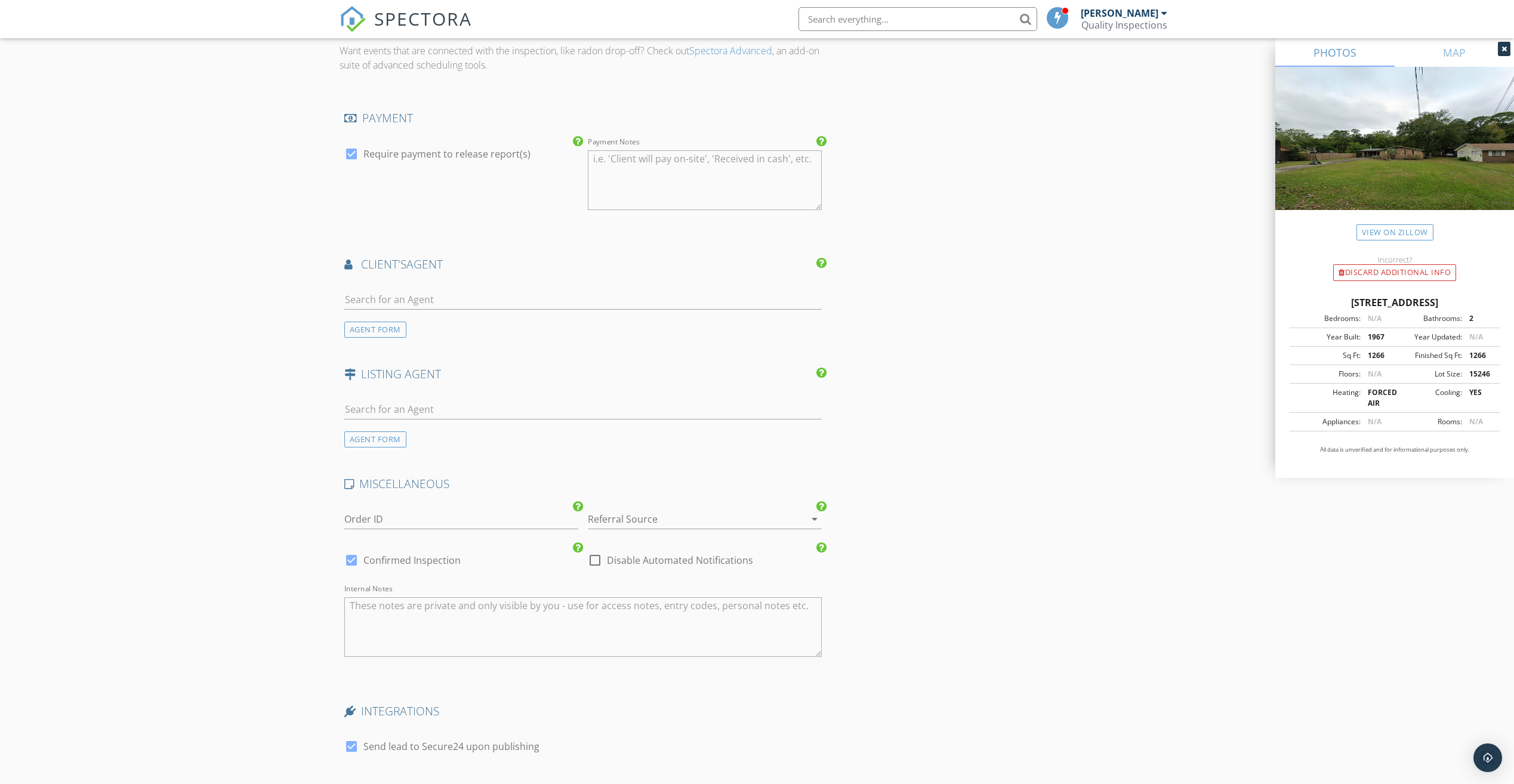
scroll to position [1253, 0]
click at [498, 297] on input "text" at bounding box center [583, 298] width 478 height 20
type input "dool"
click at [469, 313] on li "[PERSON_NAME]" at bounding box center [584, 324] width 477 height 33
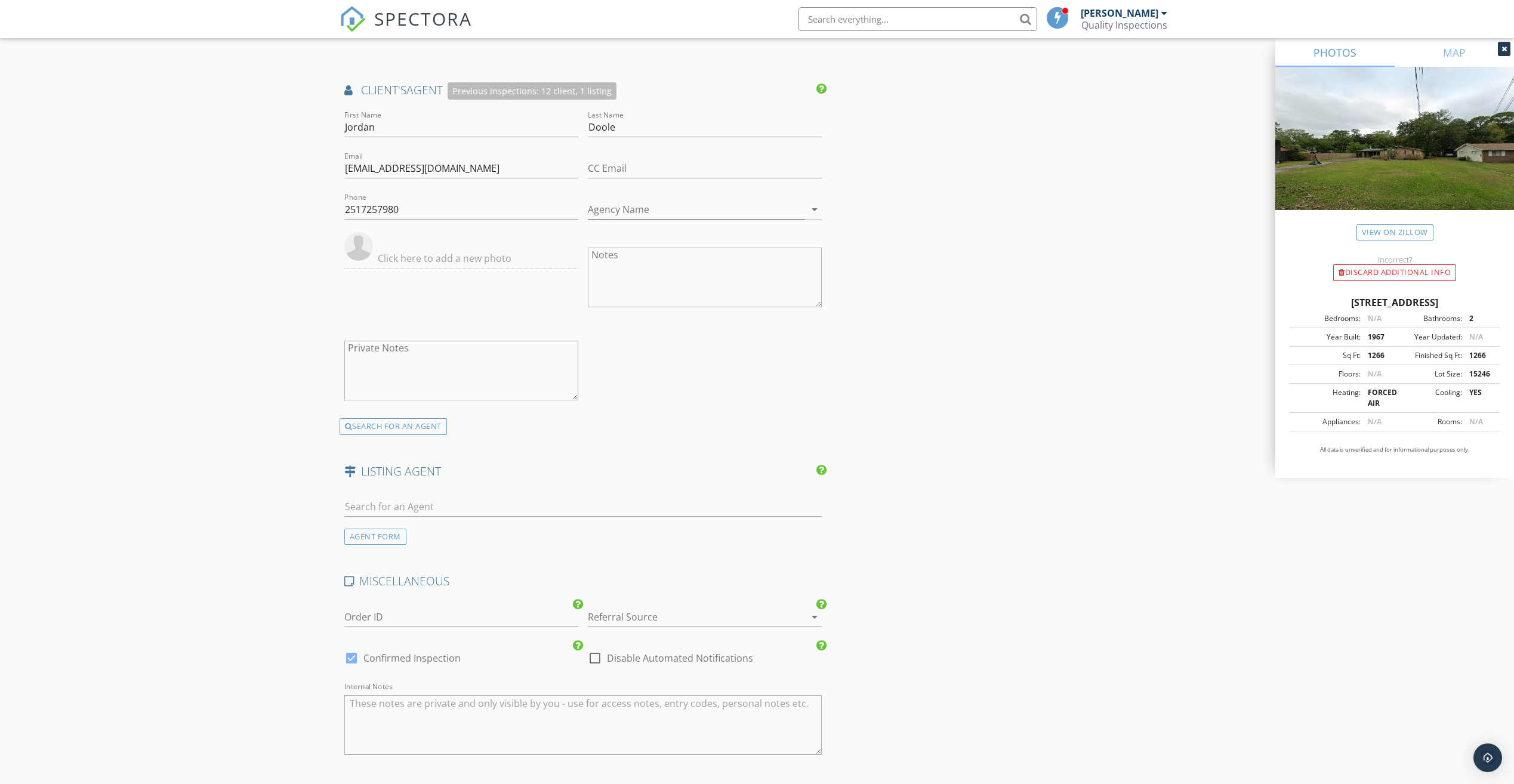
scroll to position [1433, 0]
click at [476, 497] on input "text" at bounding box center [583, 500] width 478 height 20
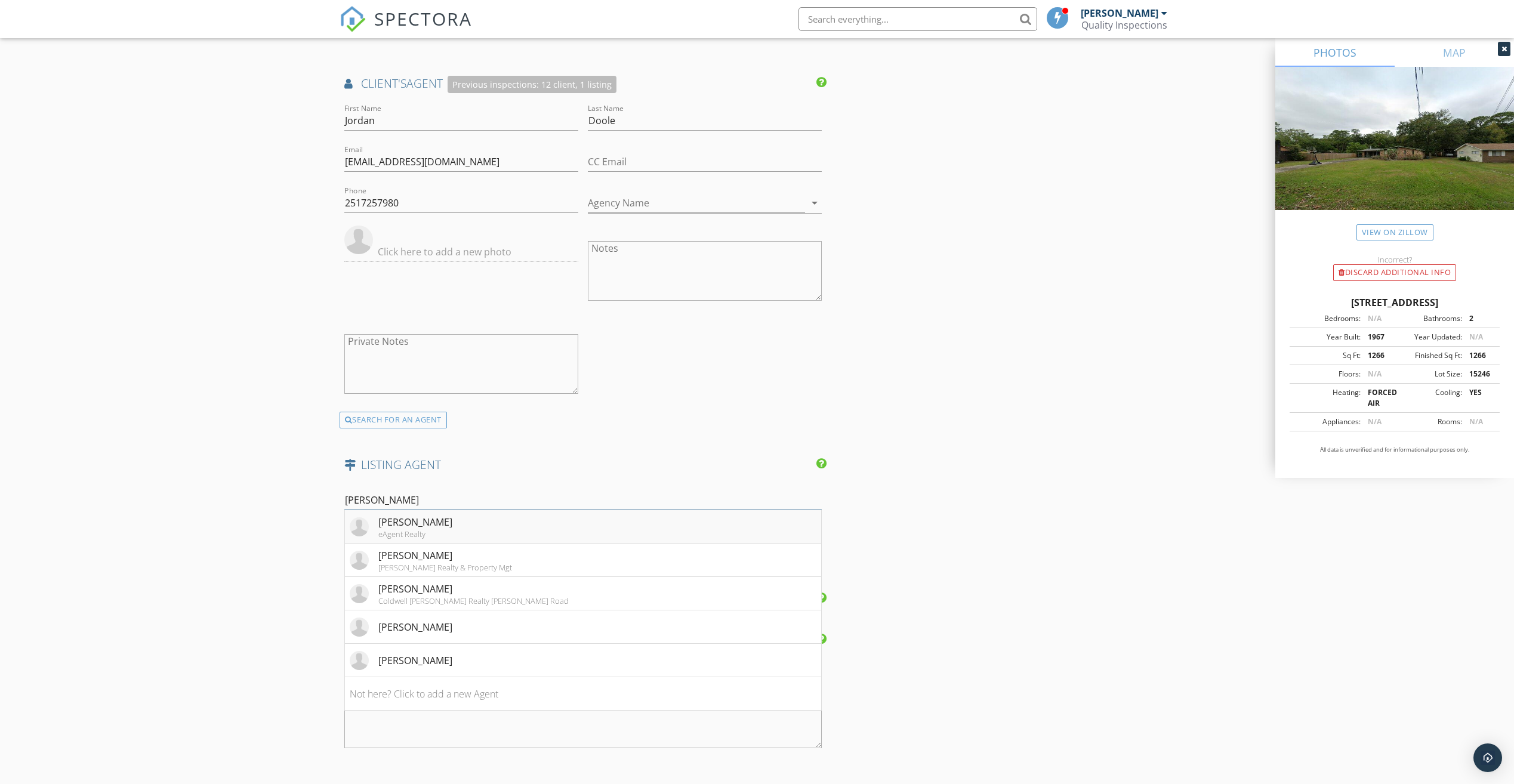
type input "mel"
click at [524, 526] on li "Mellissa Fraiser eAgent Realty" at bounding box center [584, 527] width 477 height 33
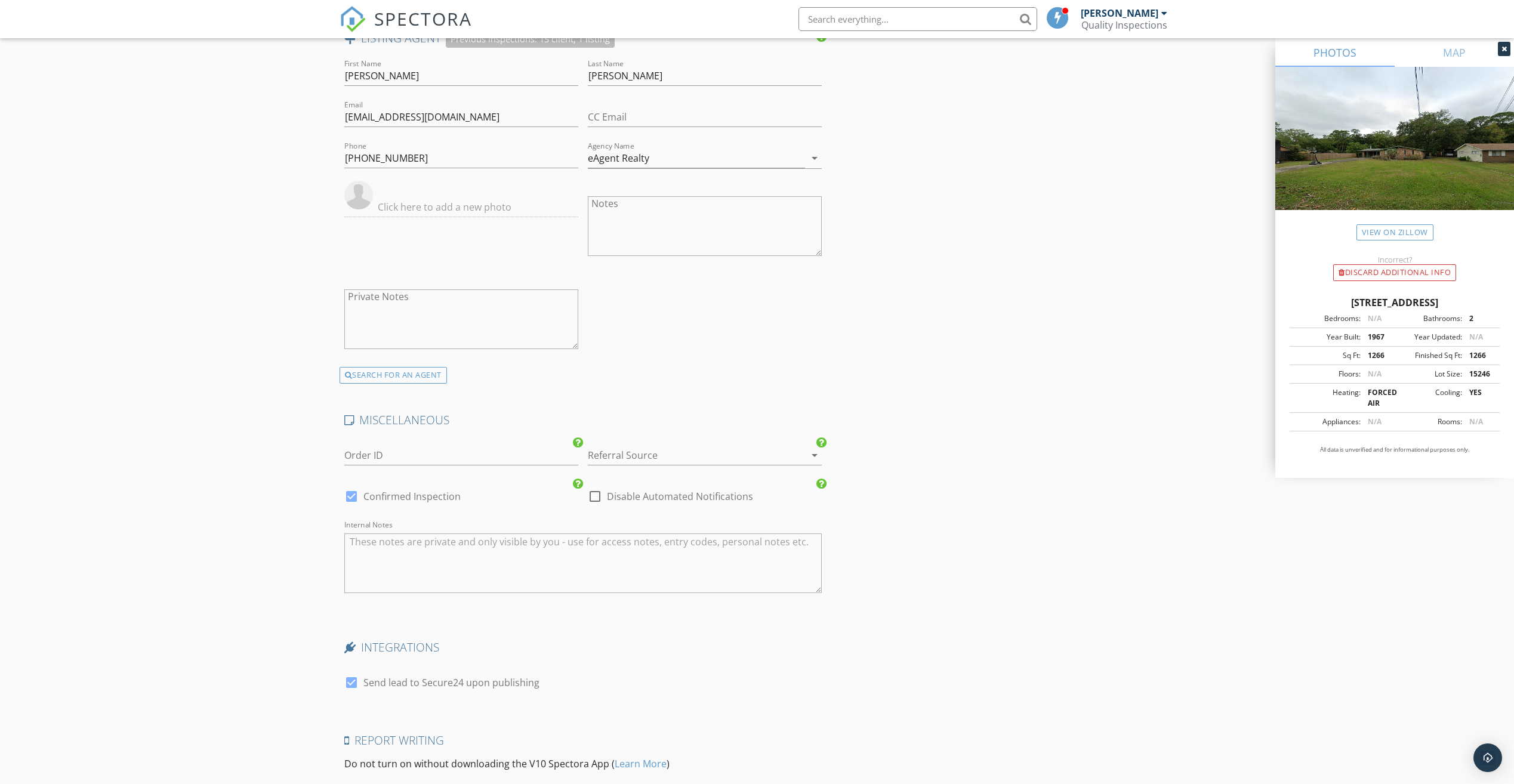
scroll to position [1995, 0]
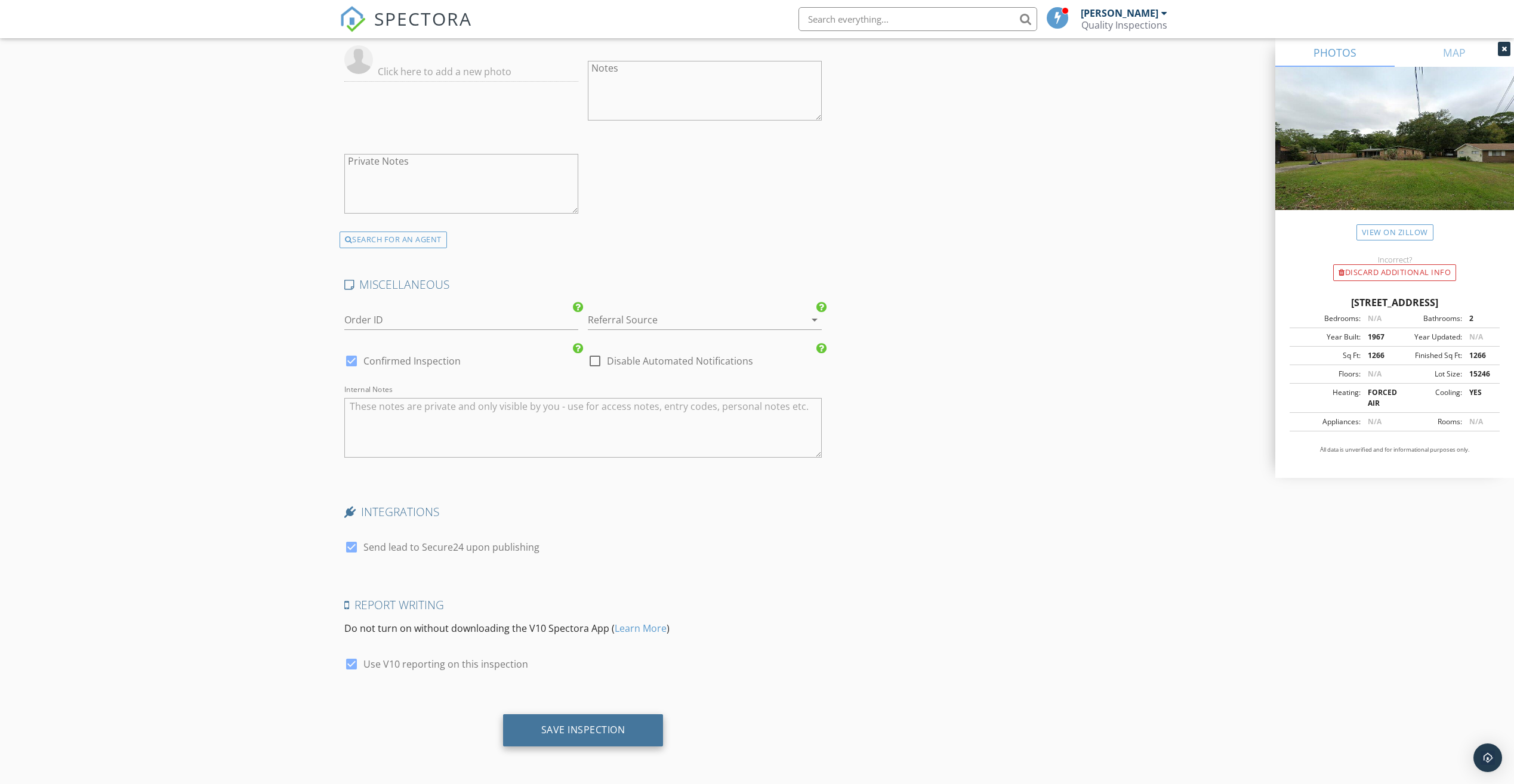
drag, startPoint x: 611, startPoint y: 732, endPoint x: 615, endPoint y: 719, distance: 13.6
click at [611, 732] on div "Save Inspection" at bounding box center [583, 730] width 84 height 12
